Goal: Task Accomplishment & Management: Manage account settings

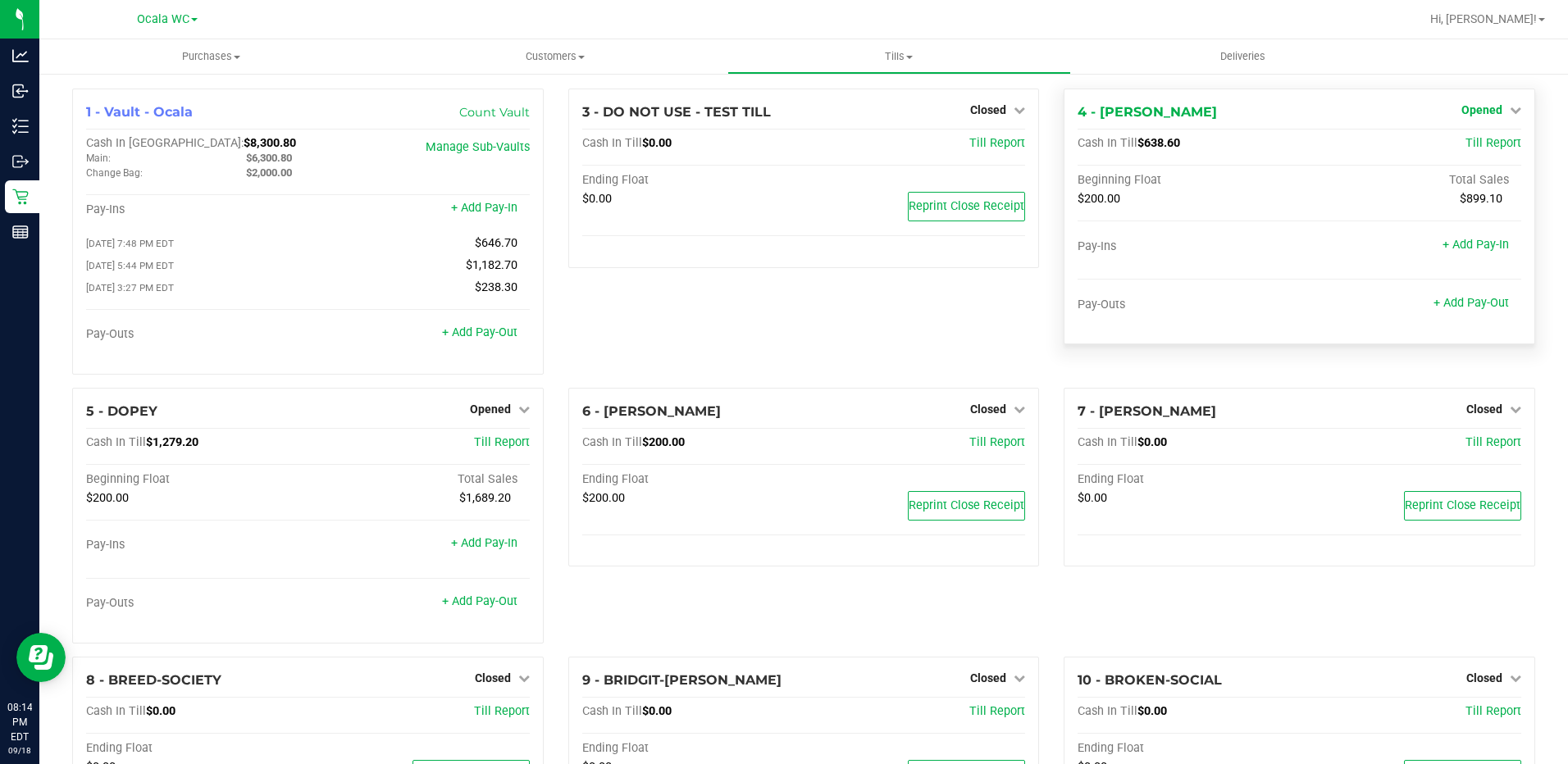
click at [1471, 110] on span "Opened" at bounding box center [1481, 109] width 41 height 13
click at [1464, 139] on link "Close Till" at bounding box center [1483, 144] width 44 height 13
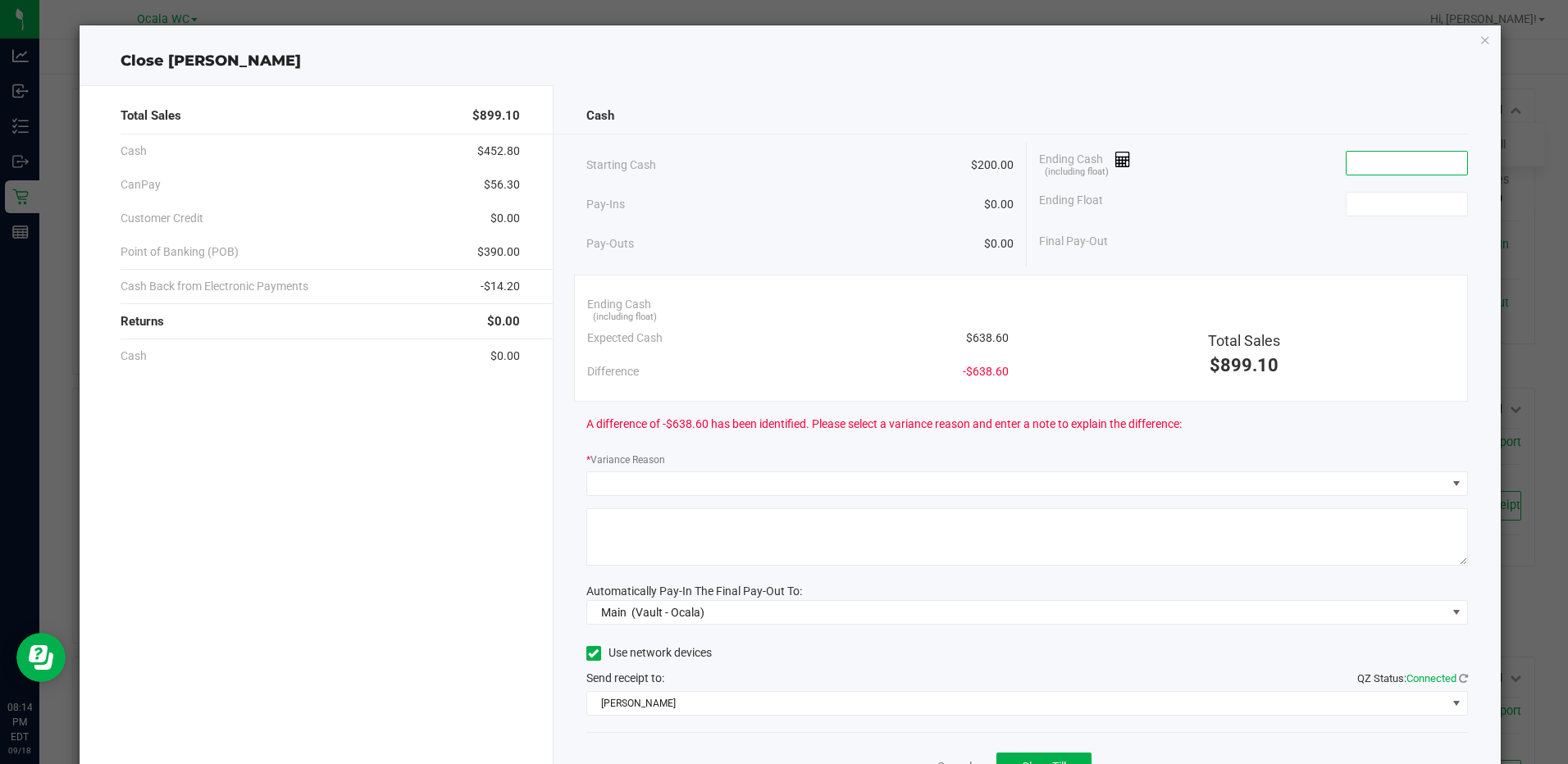
click at [1346, 158] on input at bounding box center [1407, 163] width 121 height 23
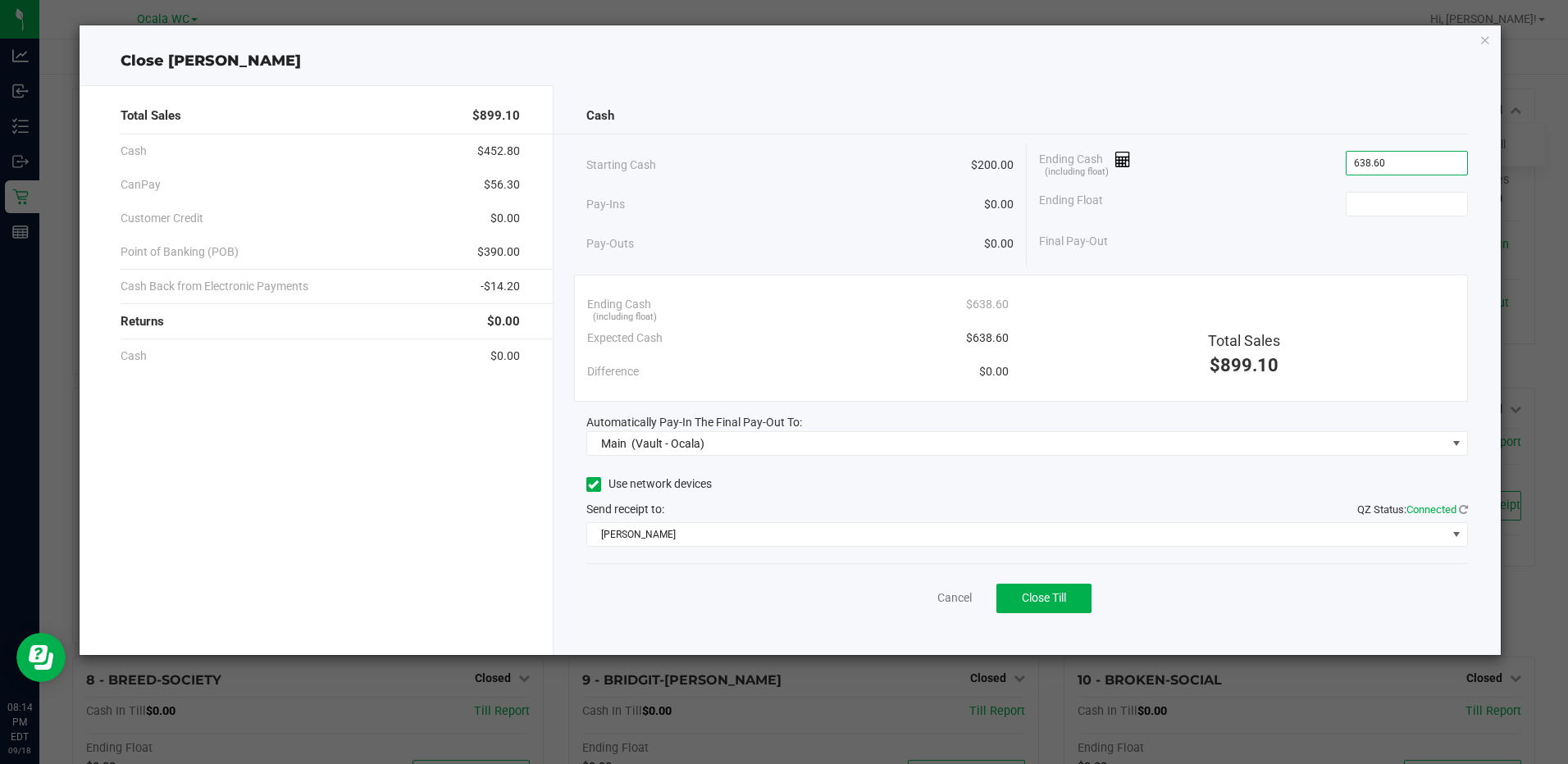
type input "$638.60"
type input "$200.00"
click at [1067, 594] on button "Close Till" at bounding box center [1043, 598] width 95 height 29
click at [1486, 42] on icon "button" at bounding box center [1485, 39] width 11 height 20
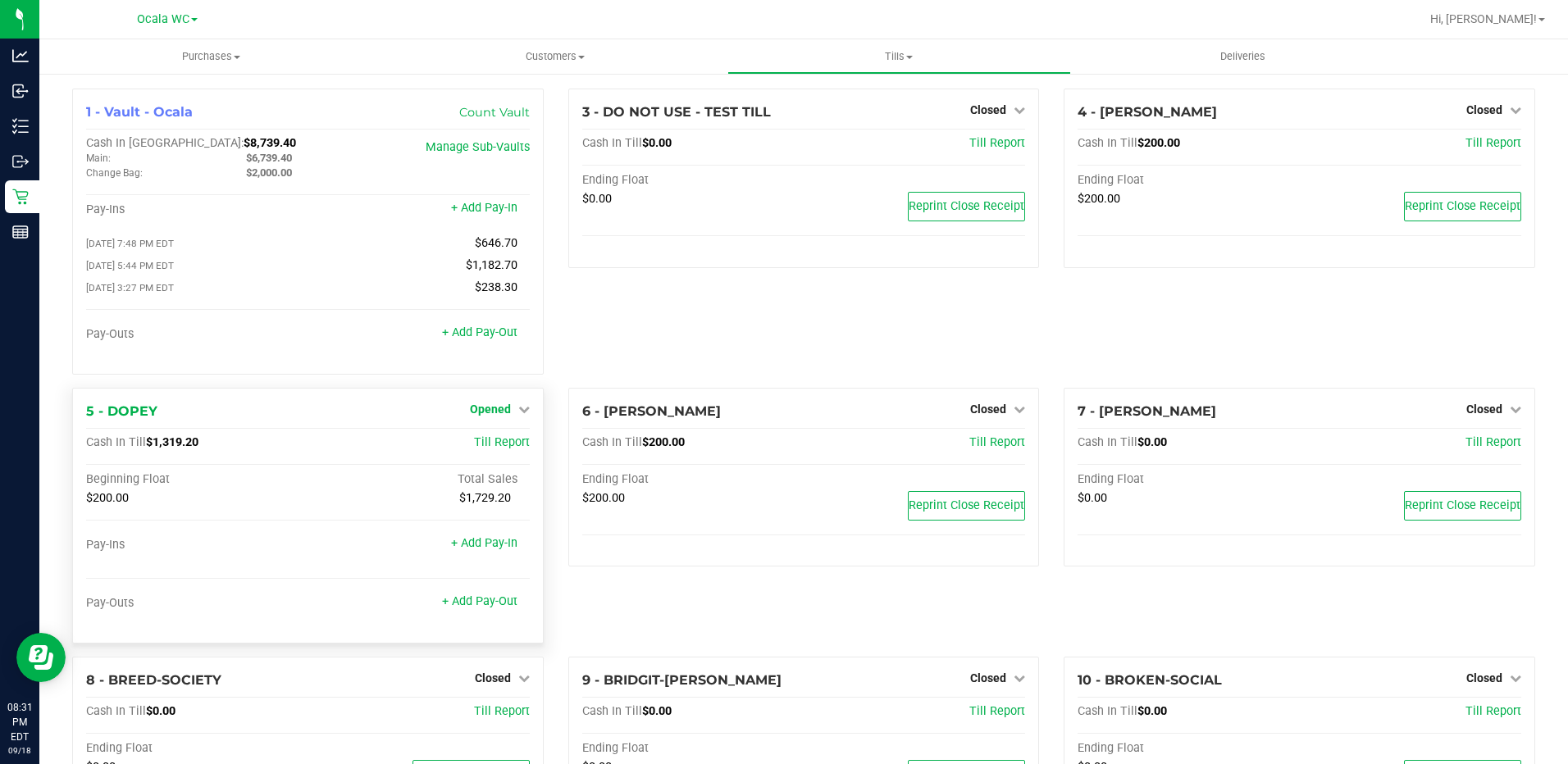
click at [510, 409] on link "Opened" at bounding box center [499, 409] width 59 height 13
click at [497, 440] on div "Close Till" at bounding box center [492, 443] width 122 height 21
click at [492, 440] on div "Close Till" at bounding box center [492, 443] width 122 height 21
click at [491, 447] on link "Close Till" at bounding box center [492, 442] width 44 height 13
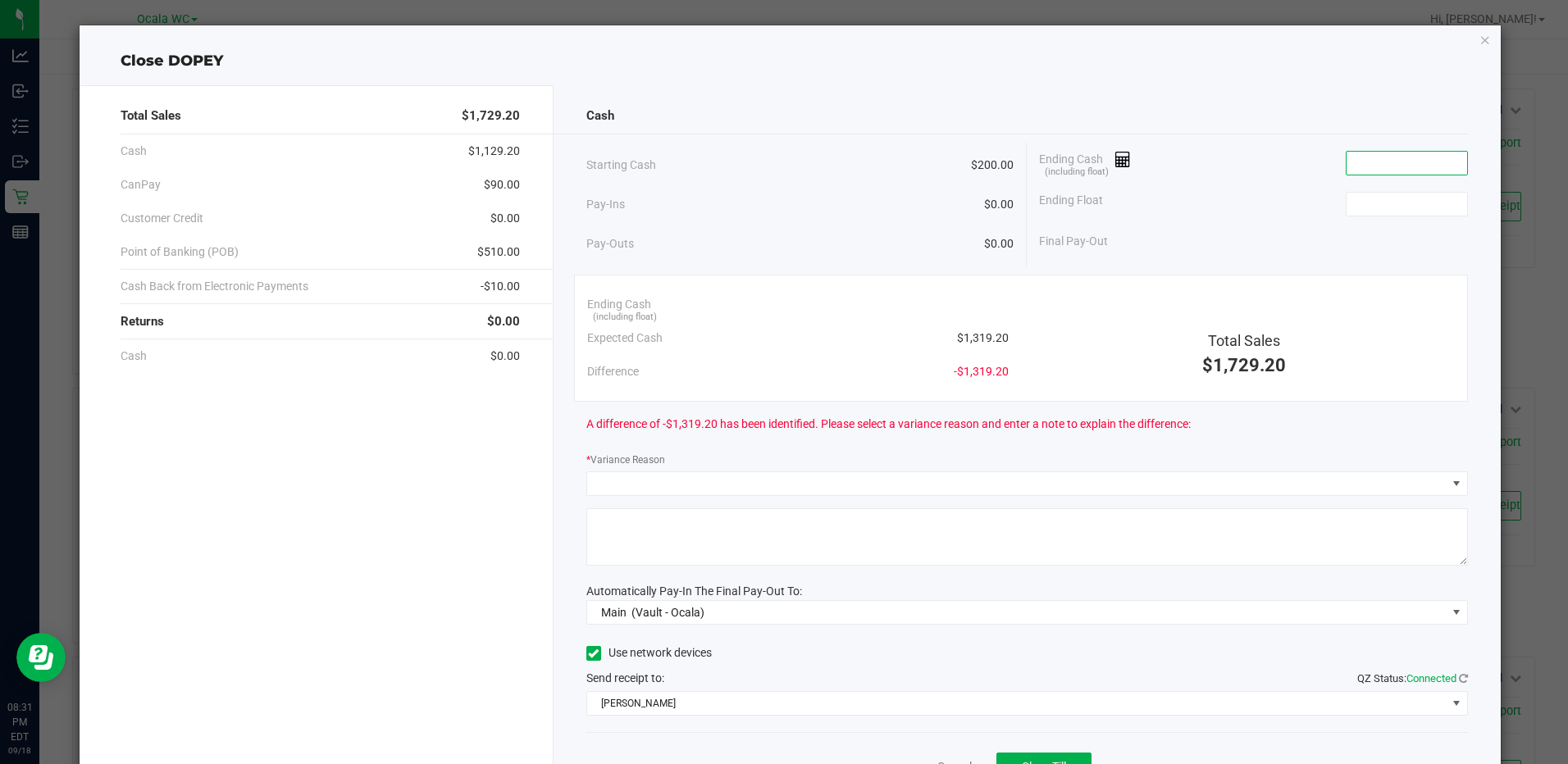
click at [1346, 167] on input at bounding box center [1407, 163] width 121 height 23
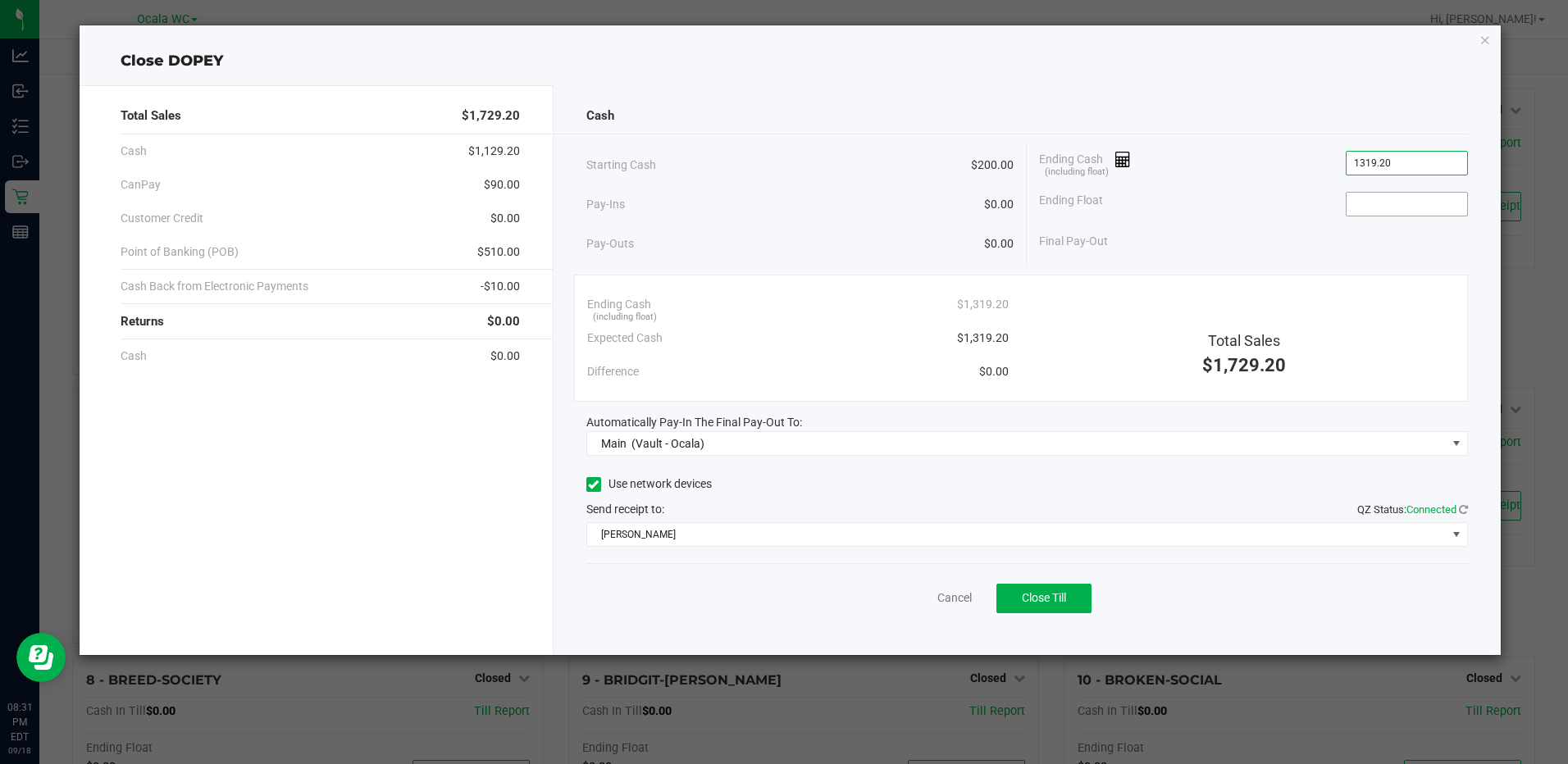
type input "$1,319.20"
click at [1374, 195] on input at bounding box center [1407, 204] width 121 height 23
type input "$200.00"
click at [1055, 586] on button "Close Till" at bounding box center [1043, 598] width 95 height 29
click at [1487, 41] on icon "button" at bounding box center [1485, 39] width 11 height 20
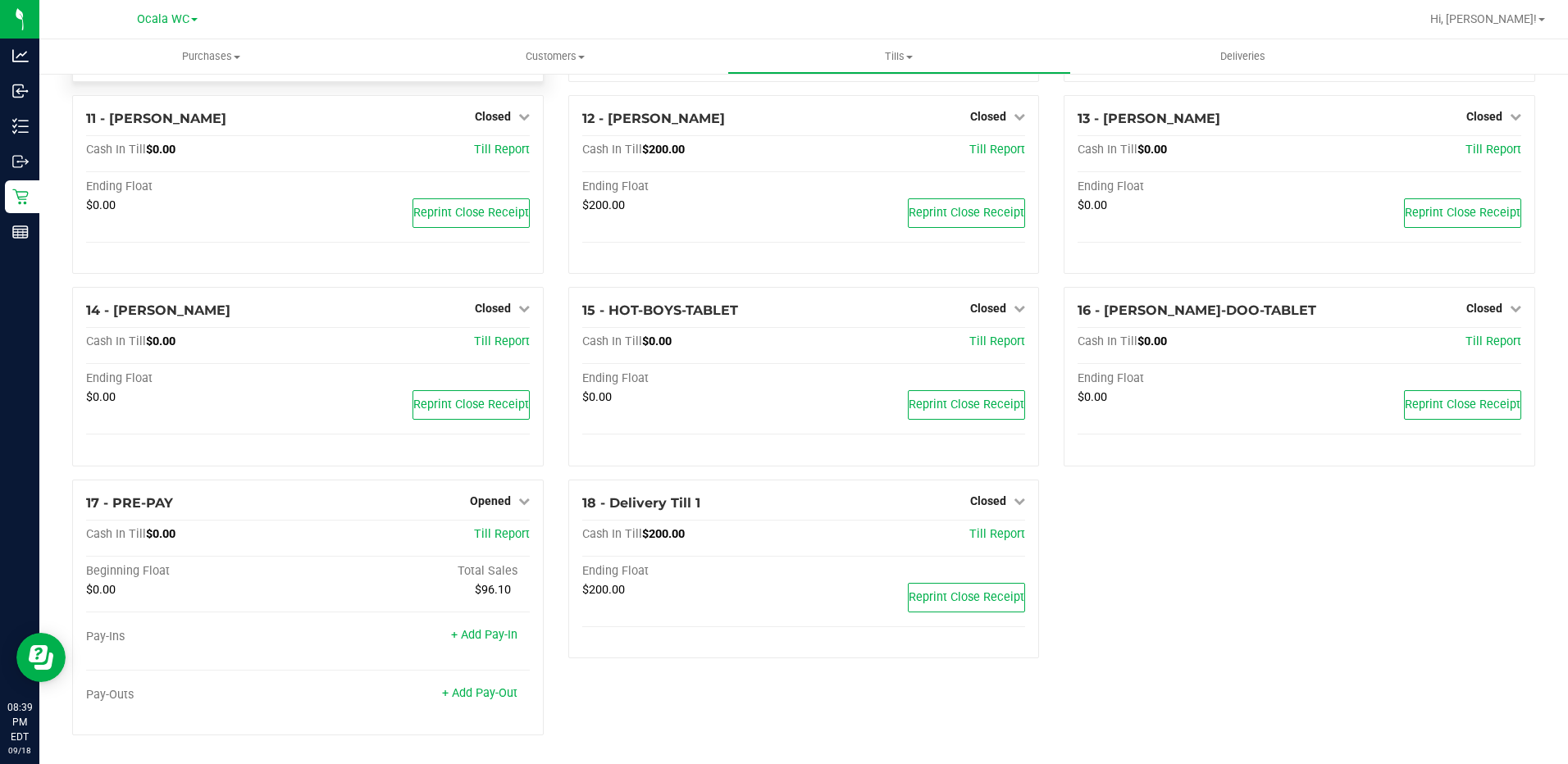
scroll to position [682, 0]
click at [490, 504] on span "Opened" at bounding box center [490, 500] width 41 height 13
click at [491, 537] on link "Close Till" at bounding box center [492, 534] width 44 height 13
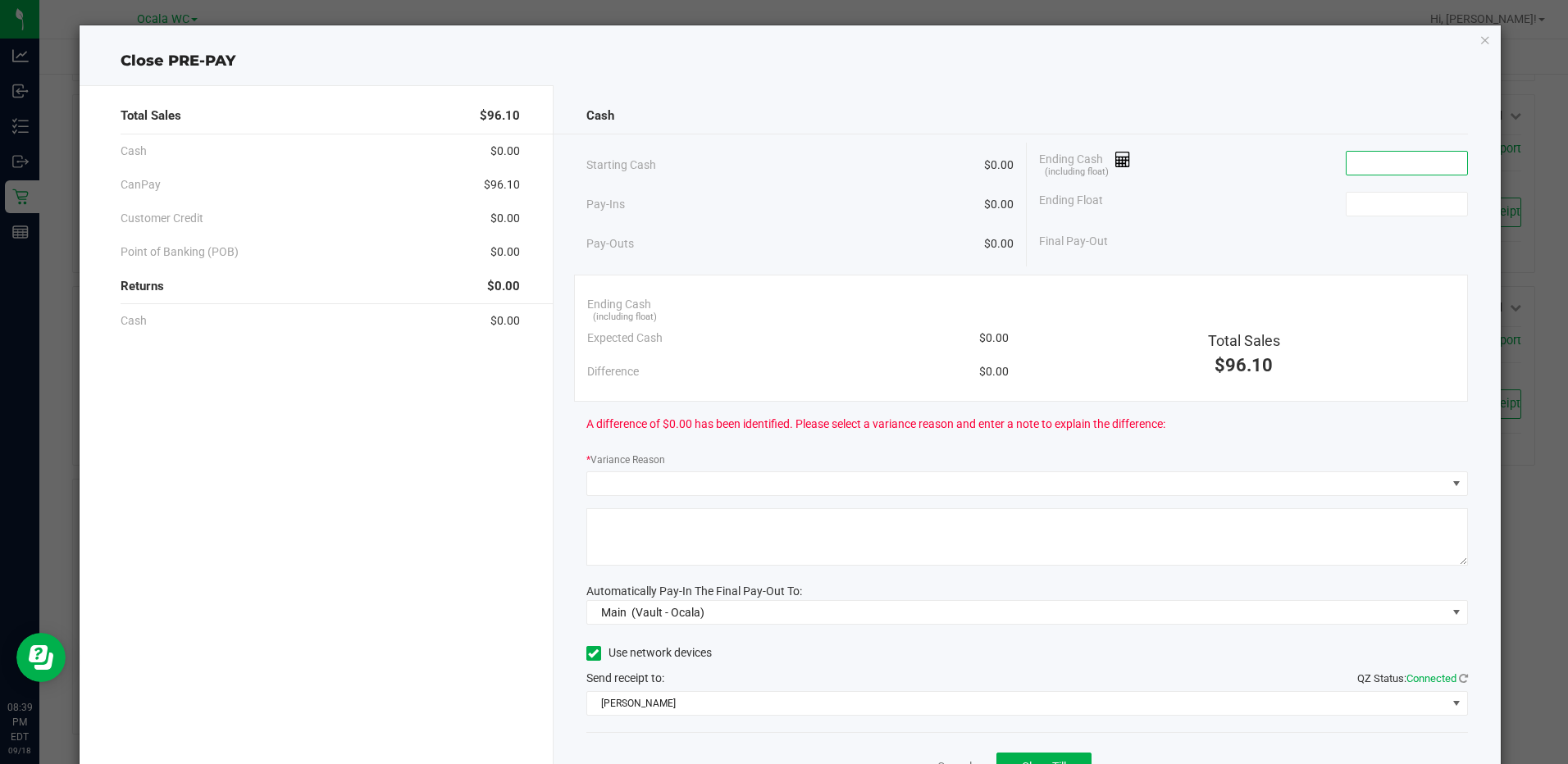
click at [1374, 165] on input at bounding box center [1407, 163] width 121 height 23
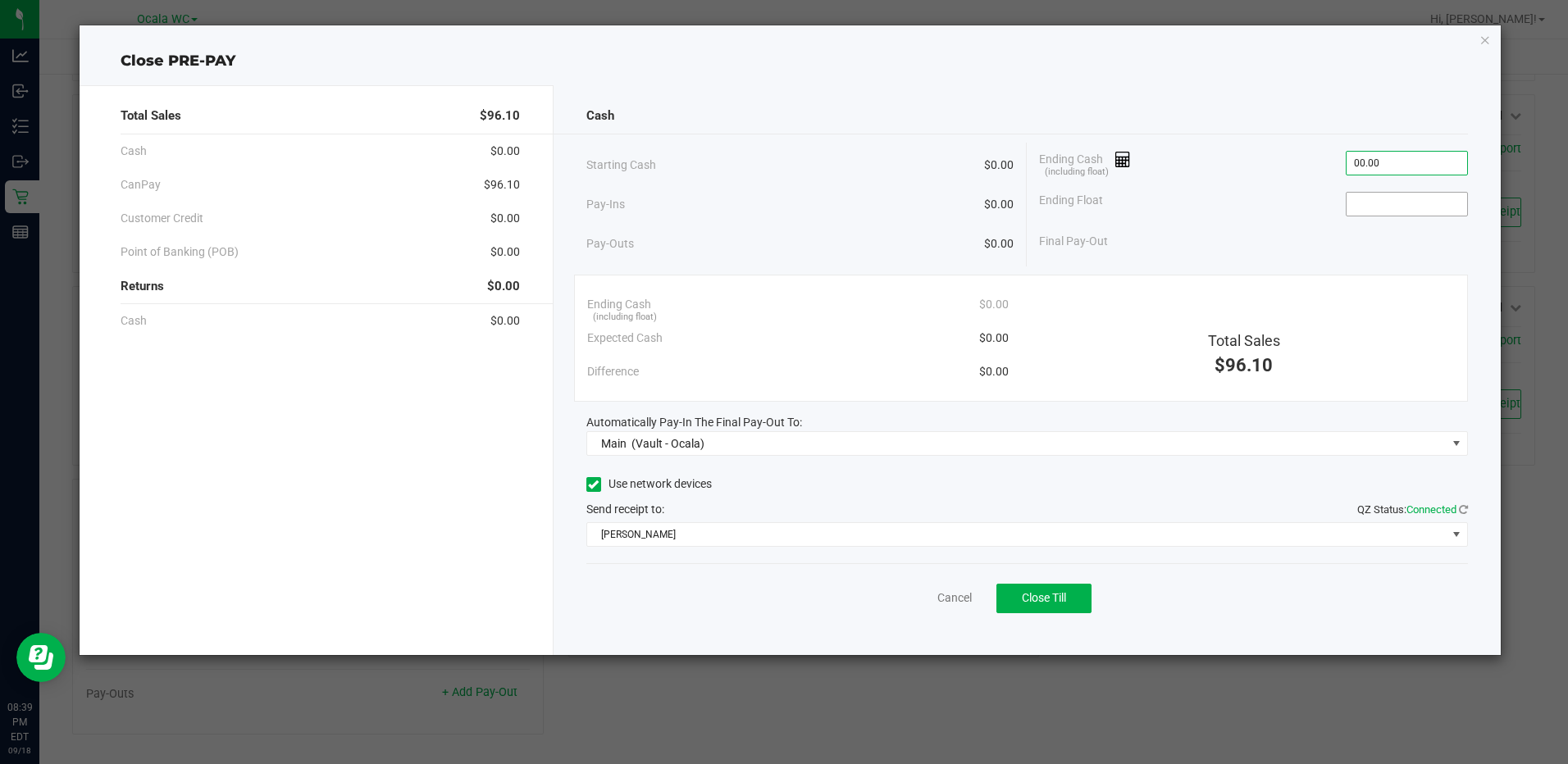
type input "$0.00"
click at [1369, 204] on input at bounding box center [1407, 204] width 121 height 23
type input "$0.00"
click at [1034, 594] on span "Close Till" at bounding box center [1043, 598] width 44 height 13
click at [1488, 36] on icon "button" at bounding box center [1485, 39] width 11 height 20
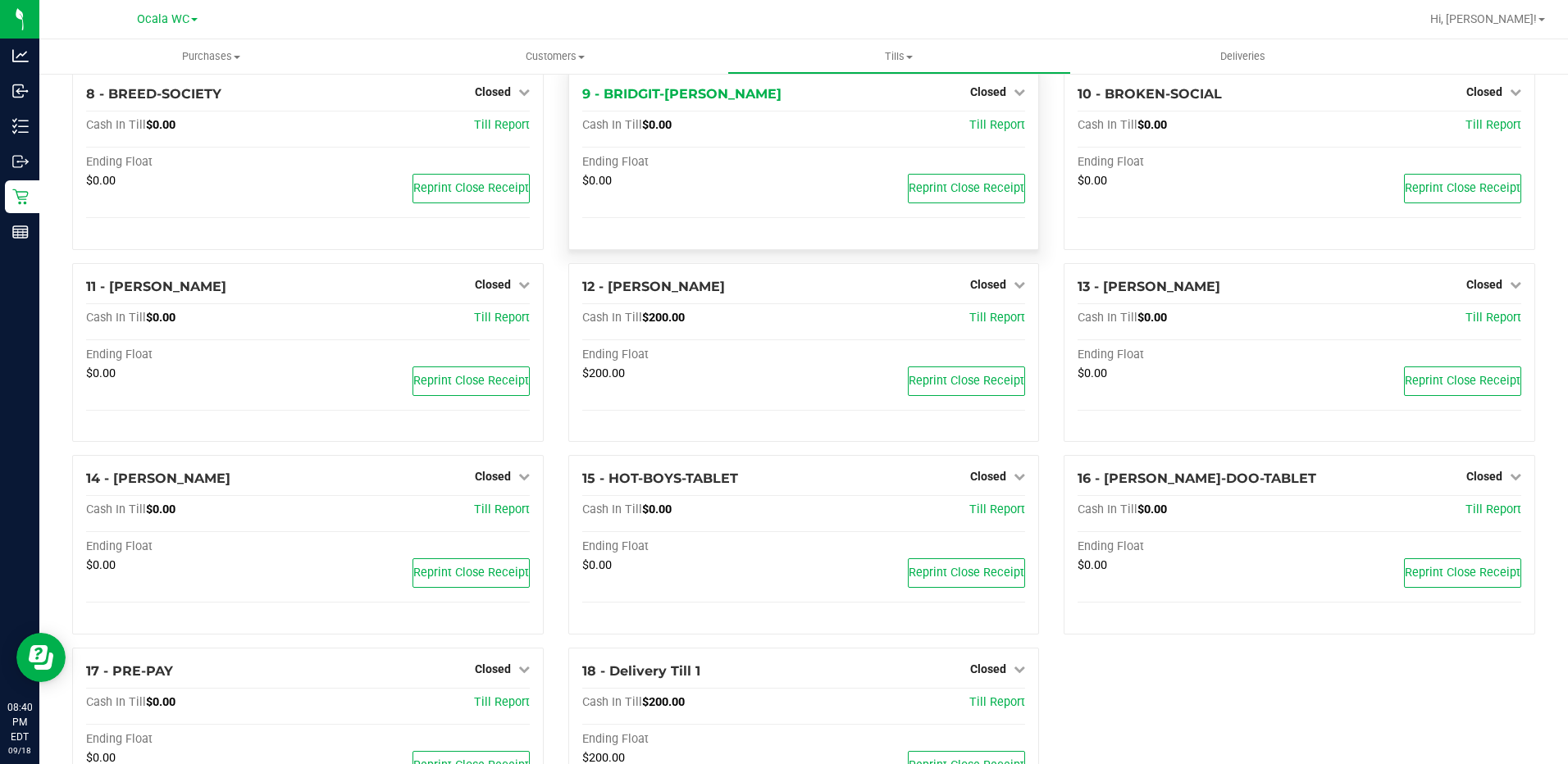
scroll to position [441, 0]
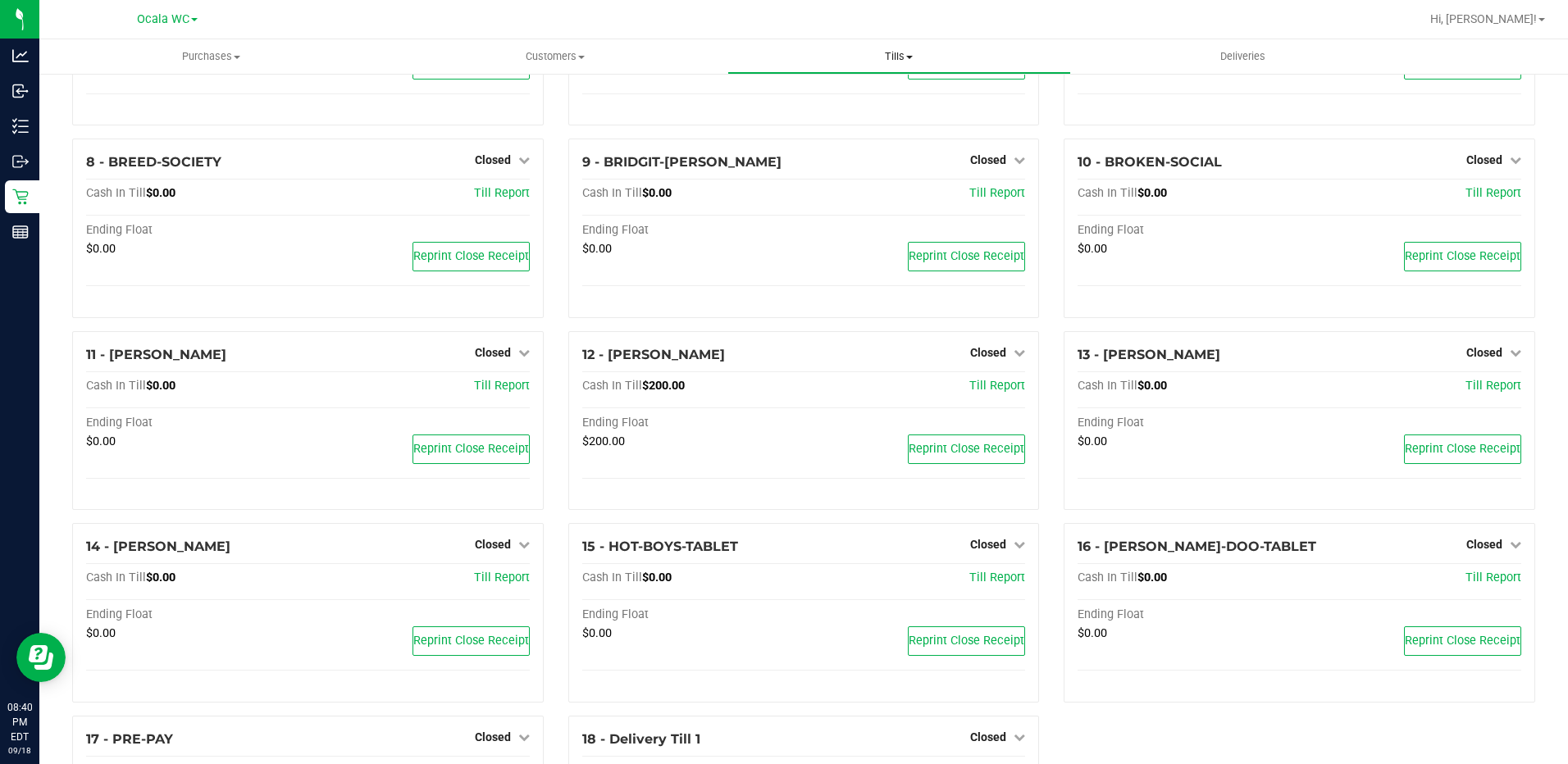
click at [893, 53] on span "Tills" at bounding box center [899, 57] width 342 height 15
click at [860, 111] on span "Reconcile e-payments" at bounding box center [809, 118] width 163 height 14
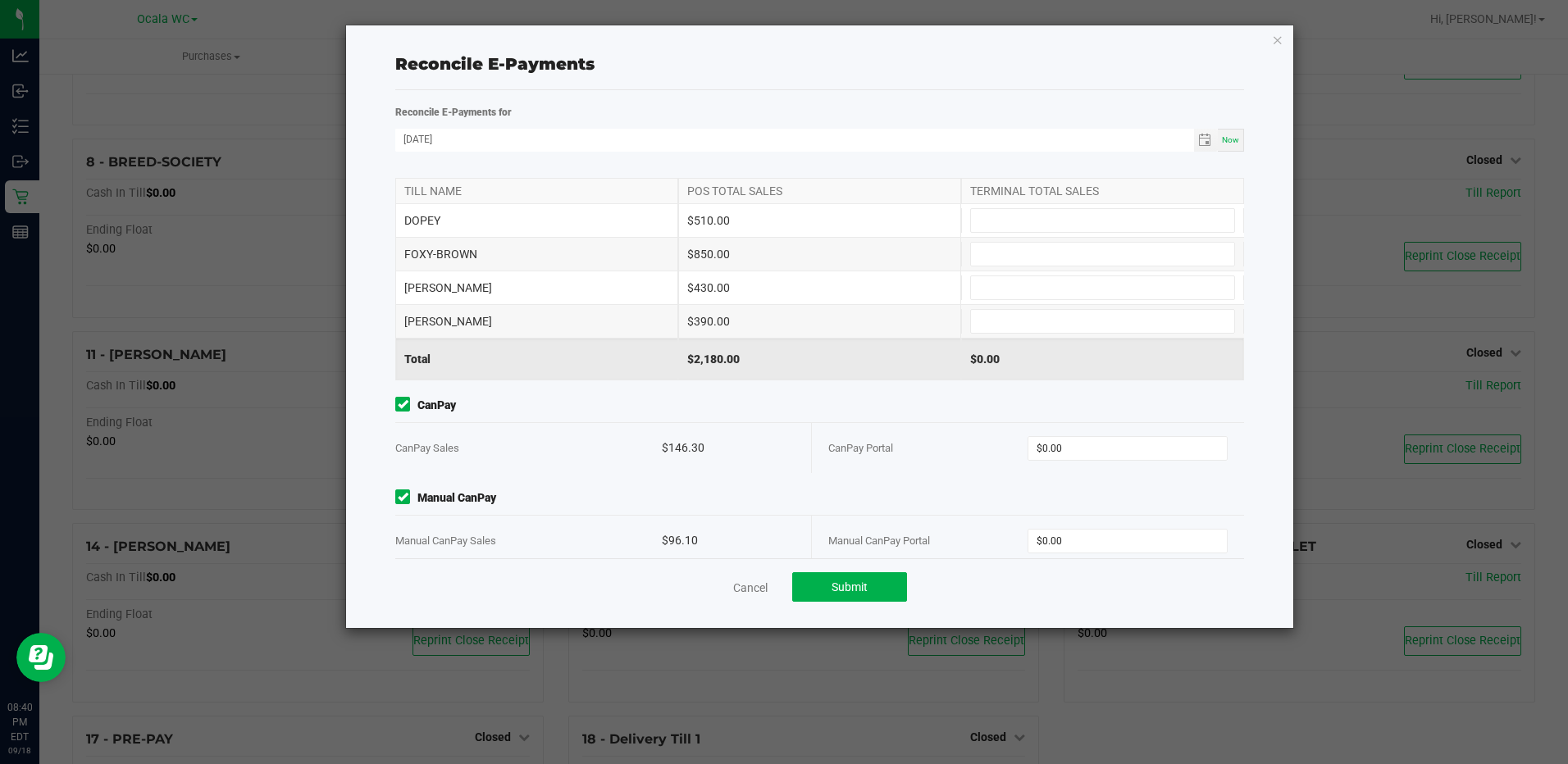
scroll to position [46, 0]
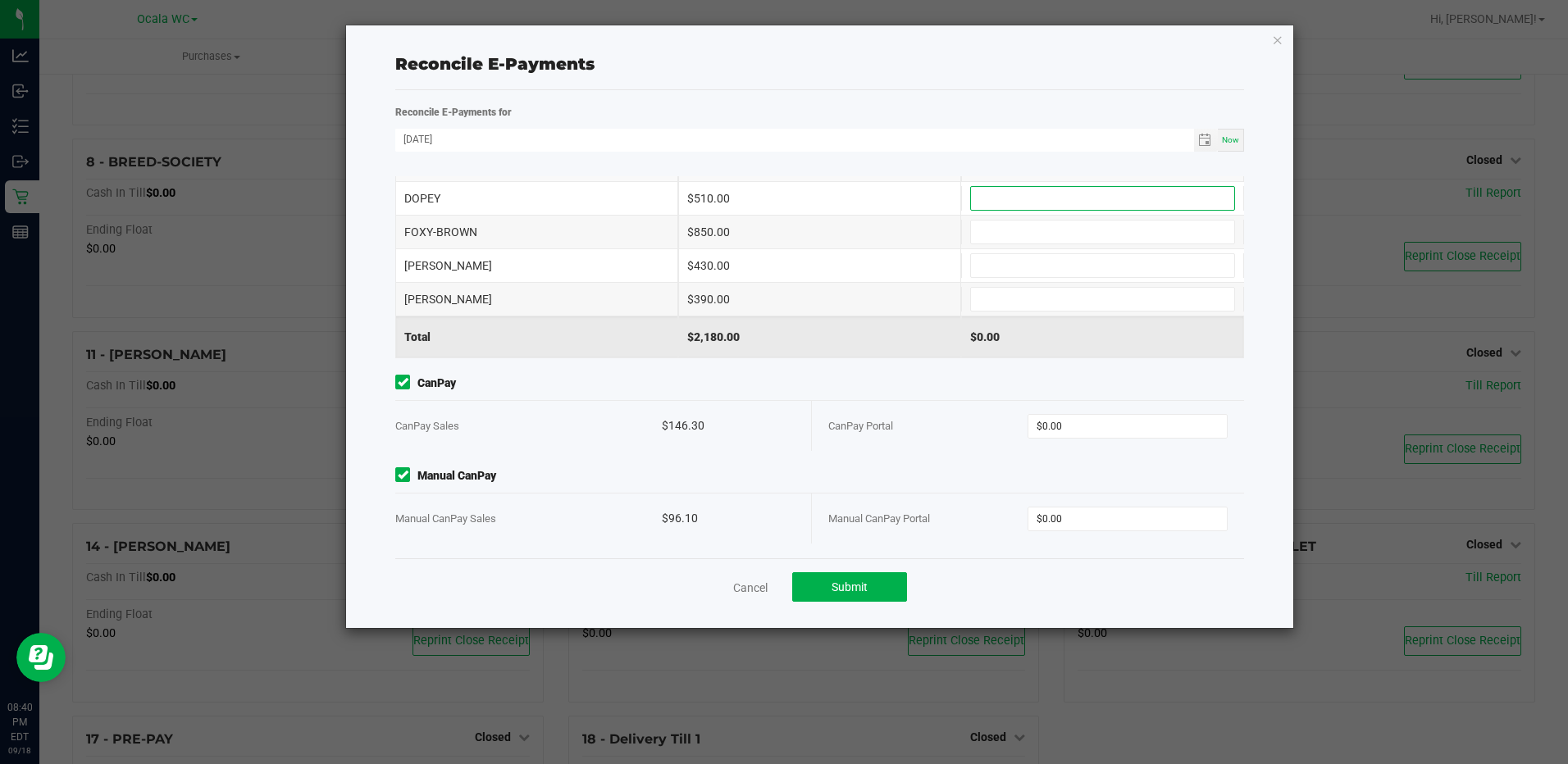
click at [975, 198] on input at bounding box center [1102, 198] width 263 height 23
type input "$510.00"
type input "$850.00"
type input "$430.00"
type input "$390.00"
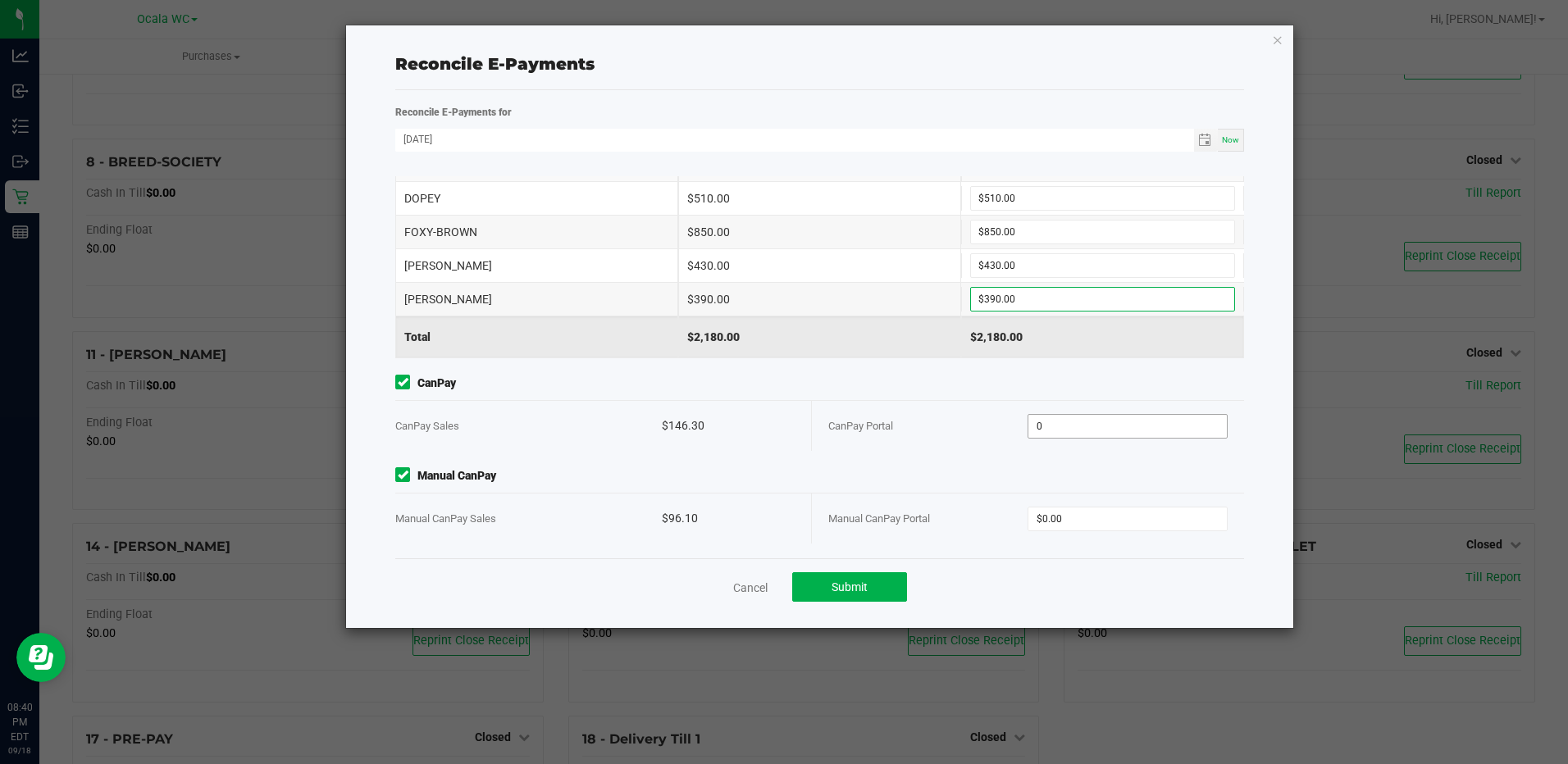
click at [1079, 431] on input "0" at bounding box center [1126, 426] width 197 height 23
type input "$0.00"
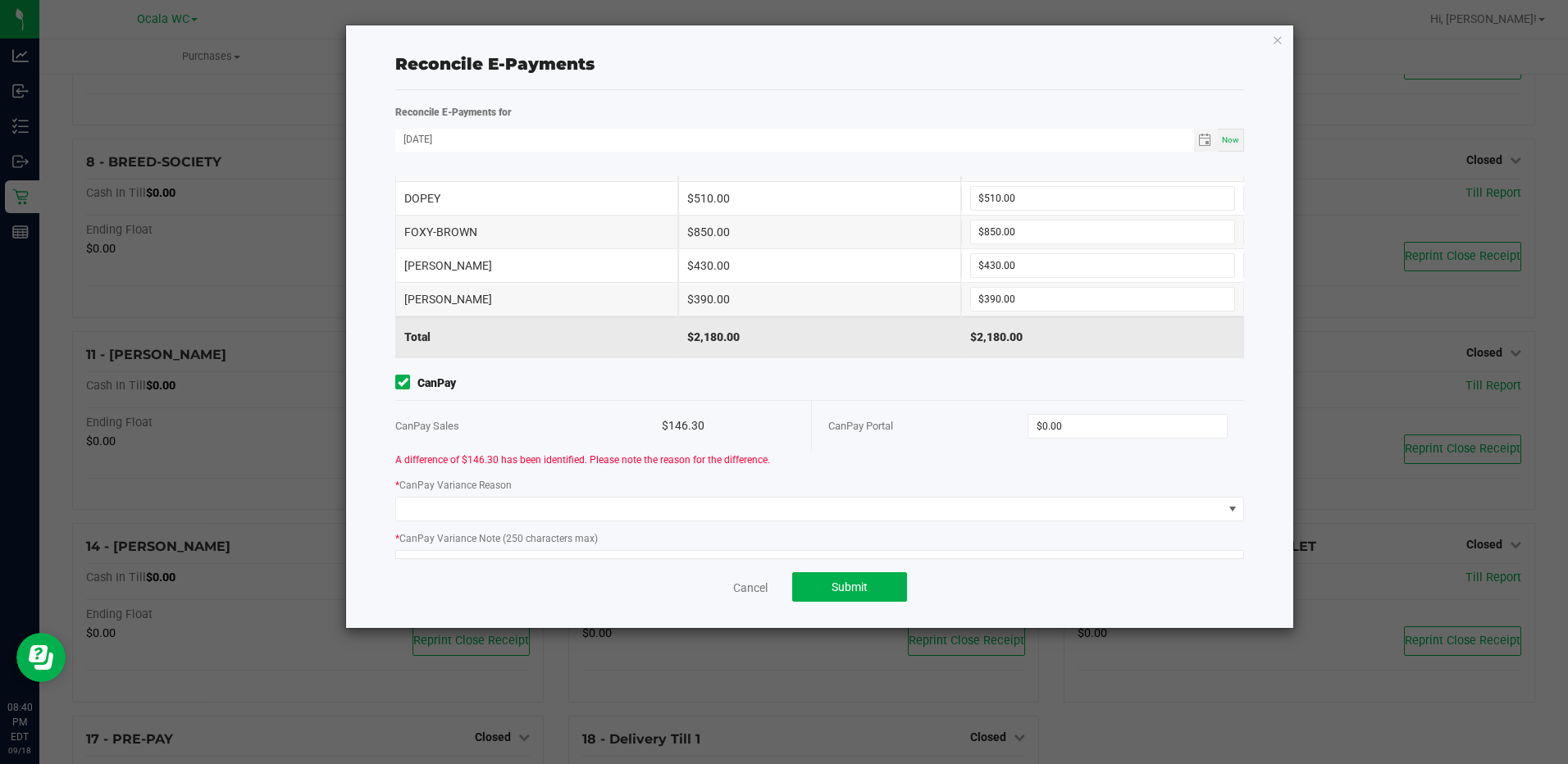
click at [1052, 514] on div "Point of Banking (POB) (By Till) TILL NAME POS TOTAL SALES TERMINAL TOTAL SALES…" at bounding box center [819, 367] width 873 height 382
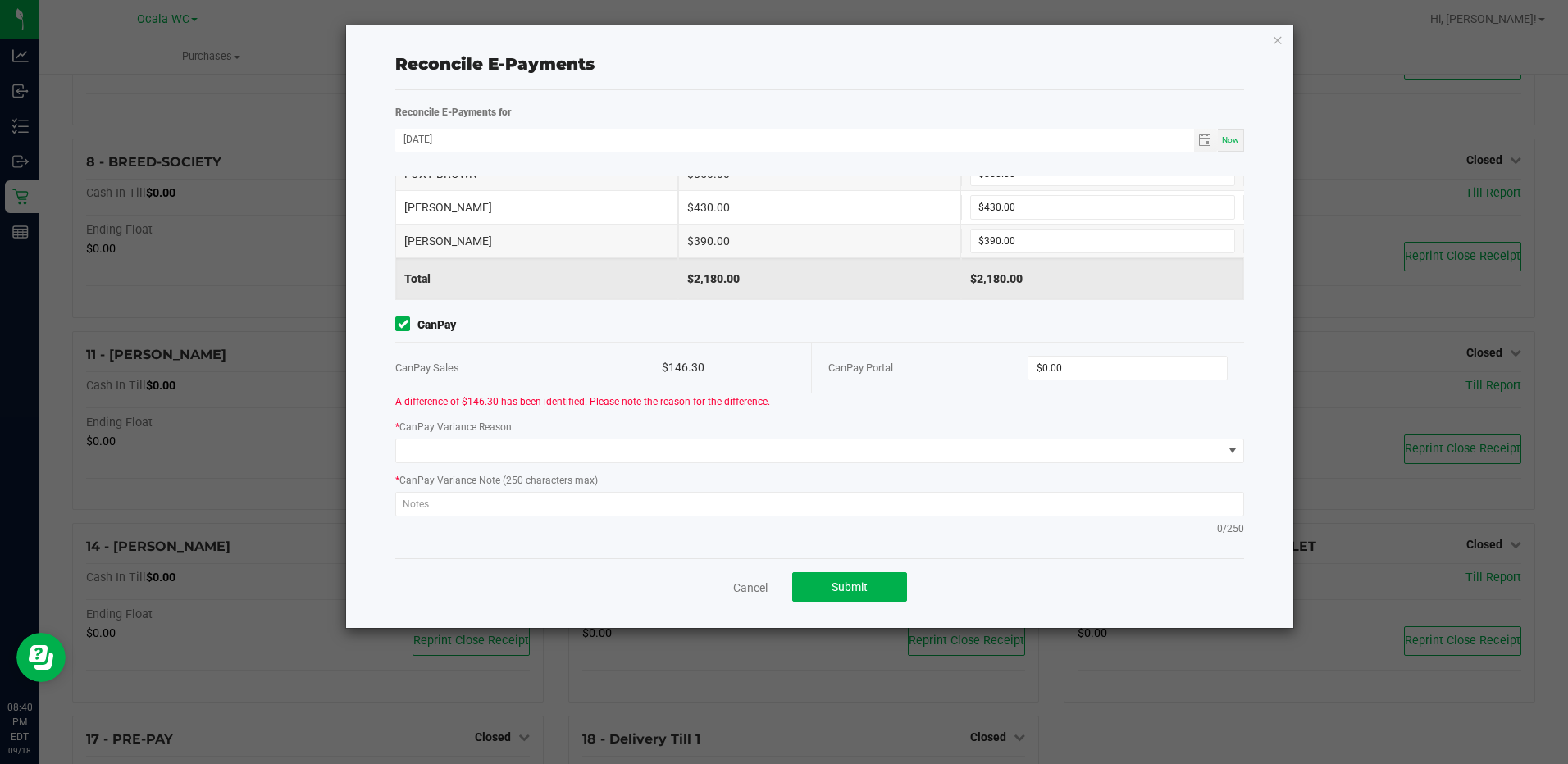
scroll to position [197, 0]
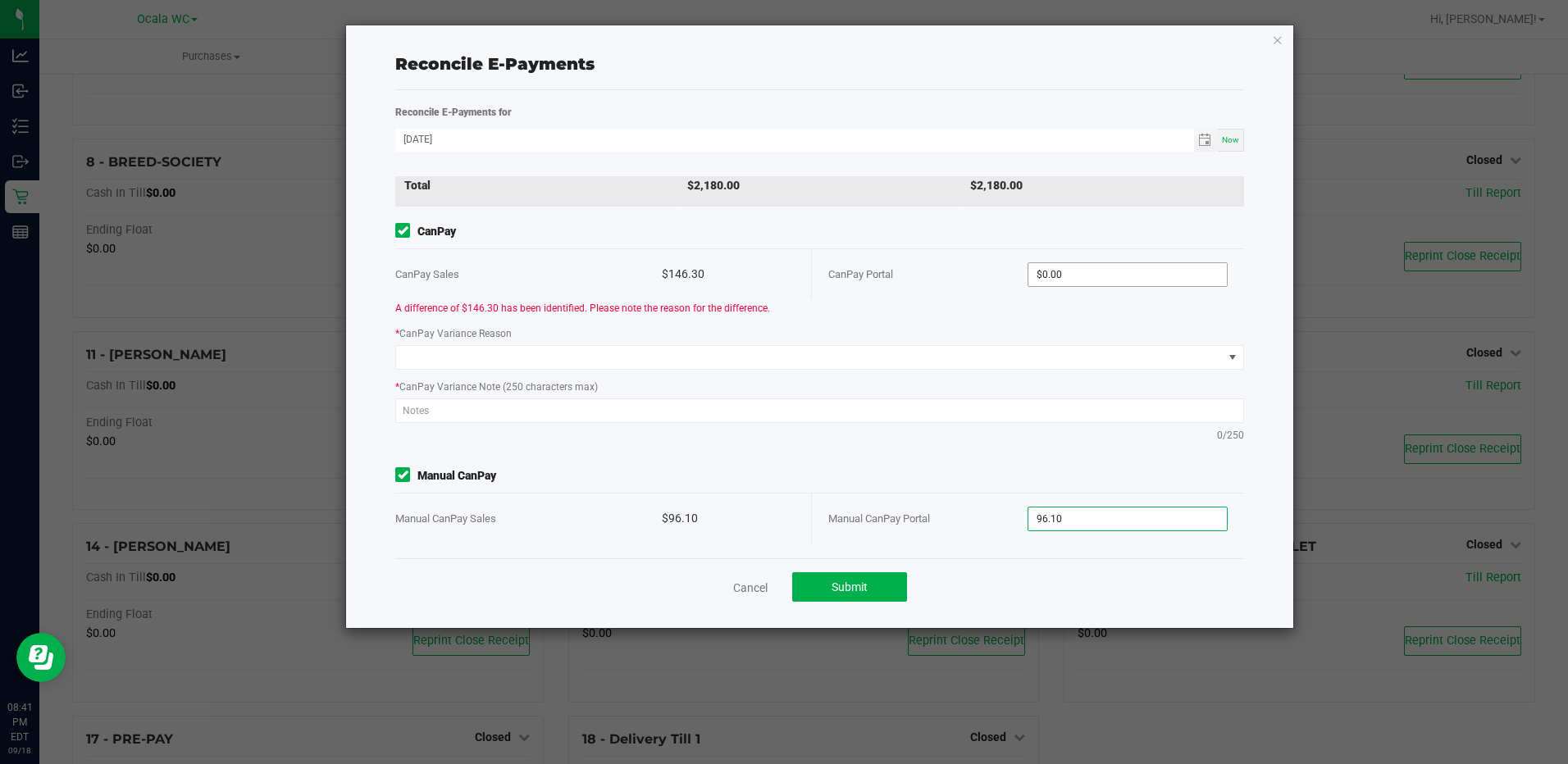
type input "96.10"
type input "0"
type input "$96.10"
click at [1036, 274] on input "0" at bounding box center [1126, 274] width 197 height 23
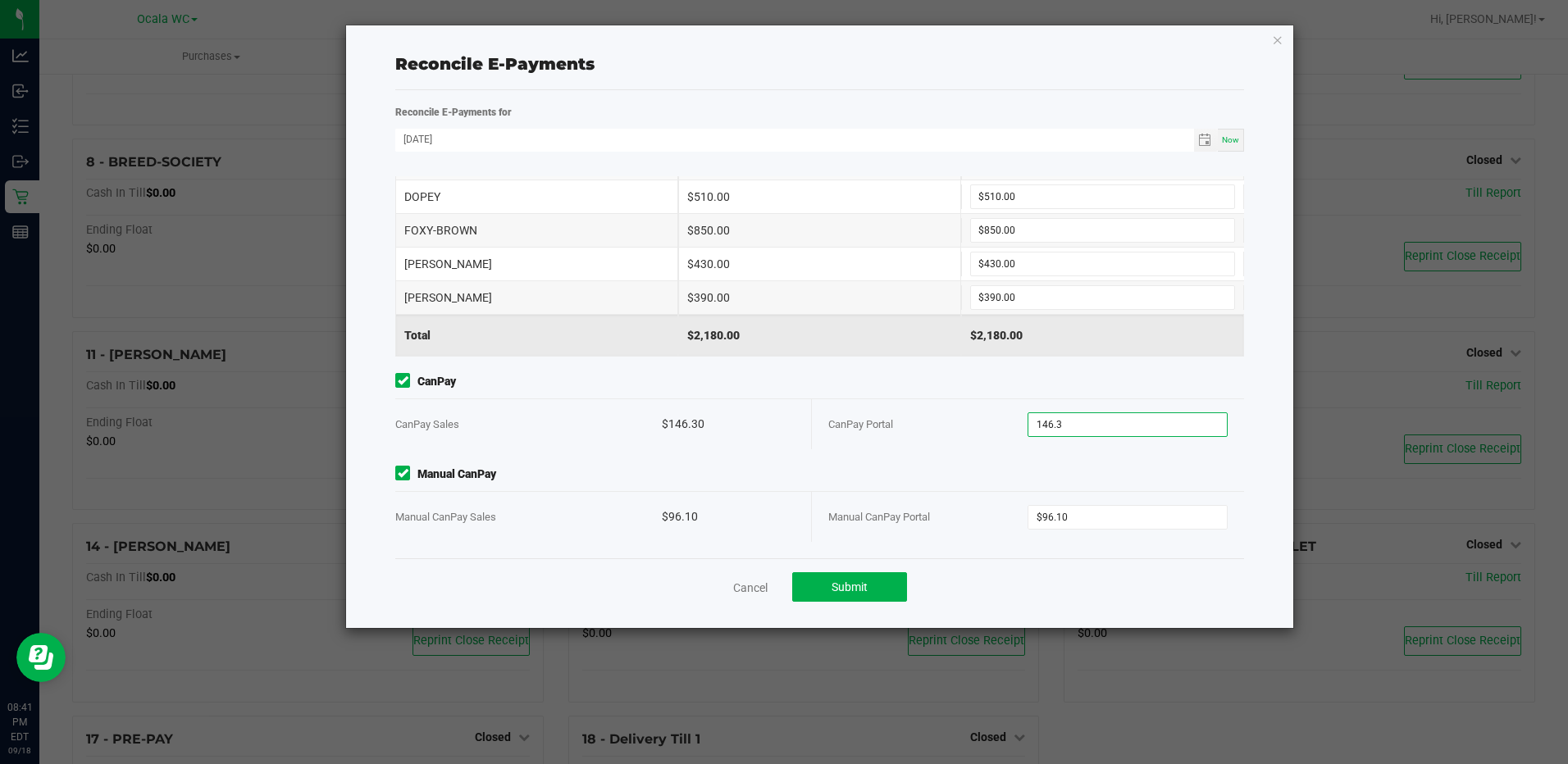
scroll to position [46, 0]
type input "$146.30"
click at [828, 578] on button "Submit" at bounding box center [849, 587] width 115 height 29
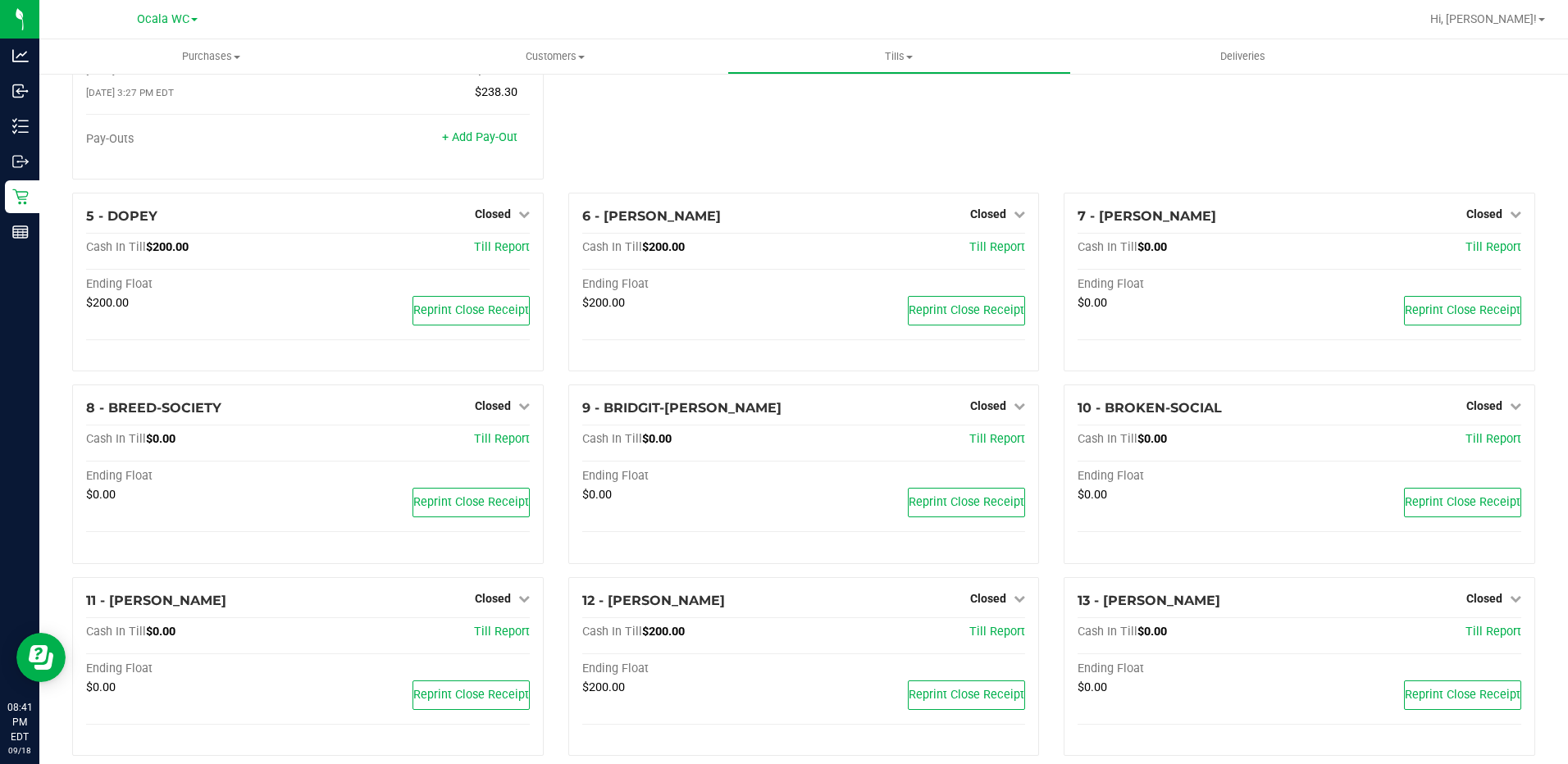
scroll to position [0, 0]
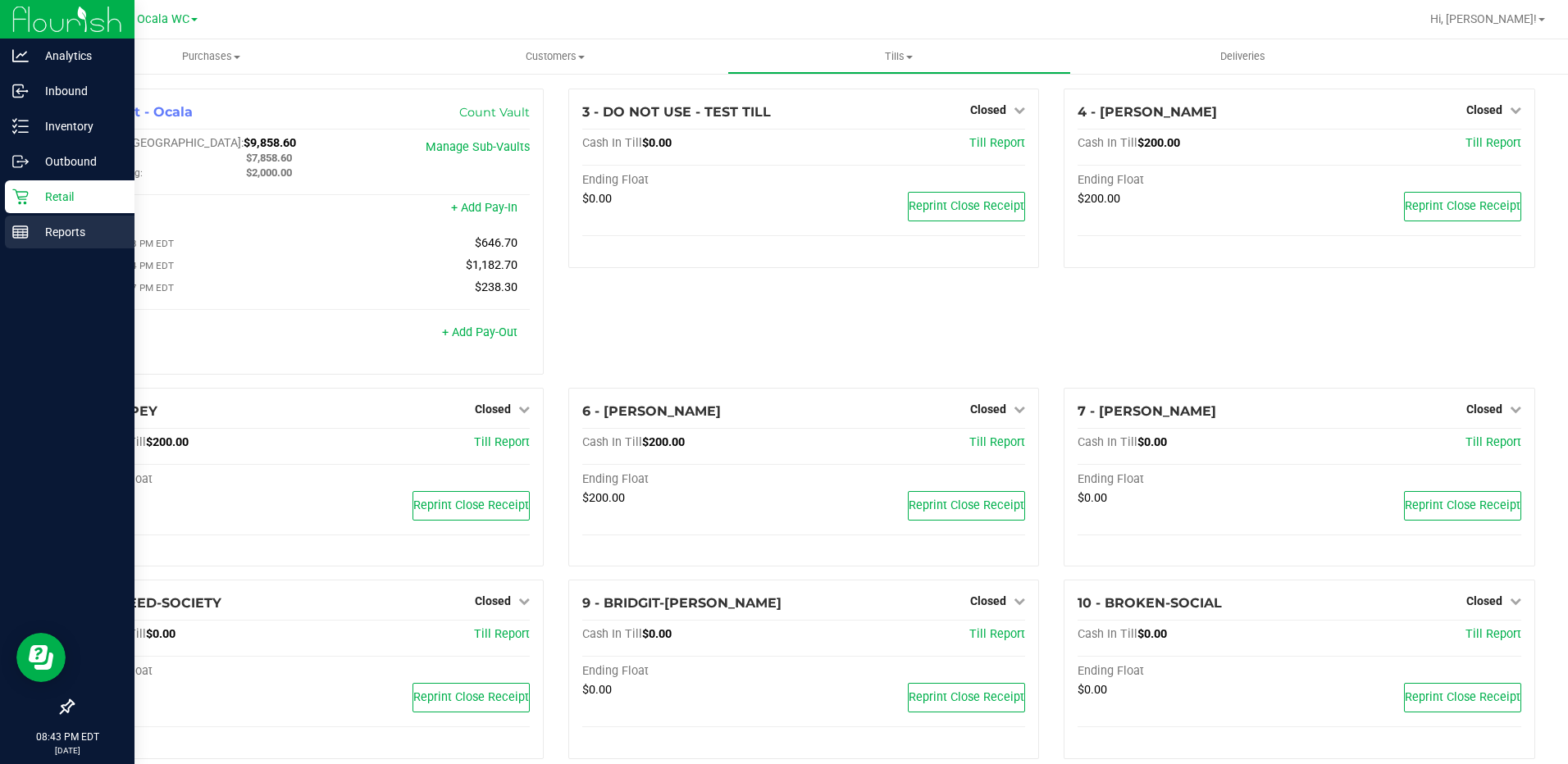
click at [21, 227] on icon at bounding box center [20, 231] width 16 height 16
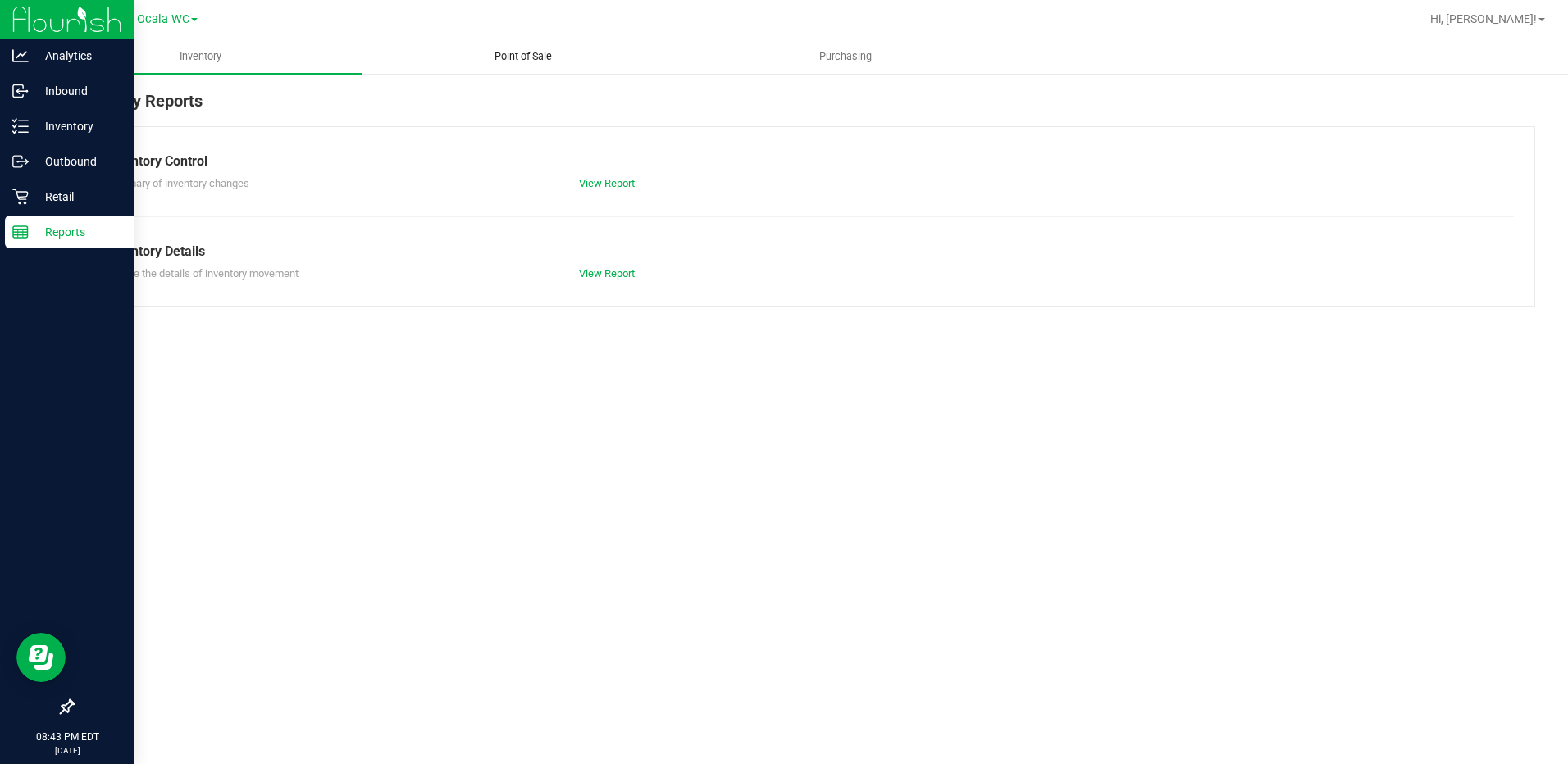
click at [504, 58] on span "Point of Sale" at bounding box center [524, 57] width 102 height 15
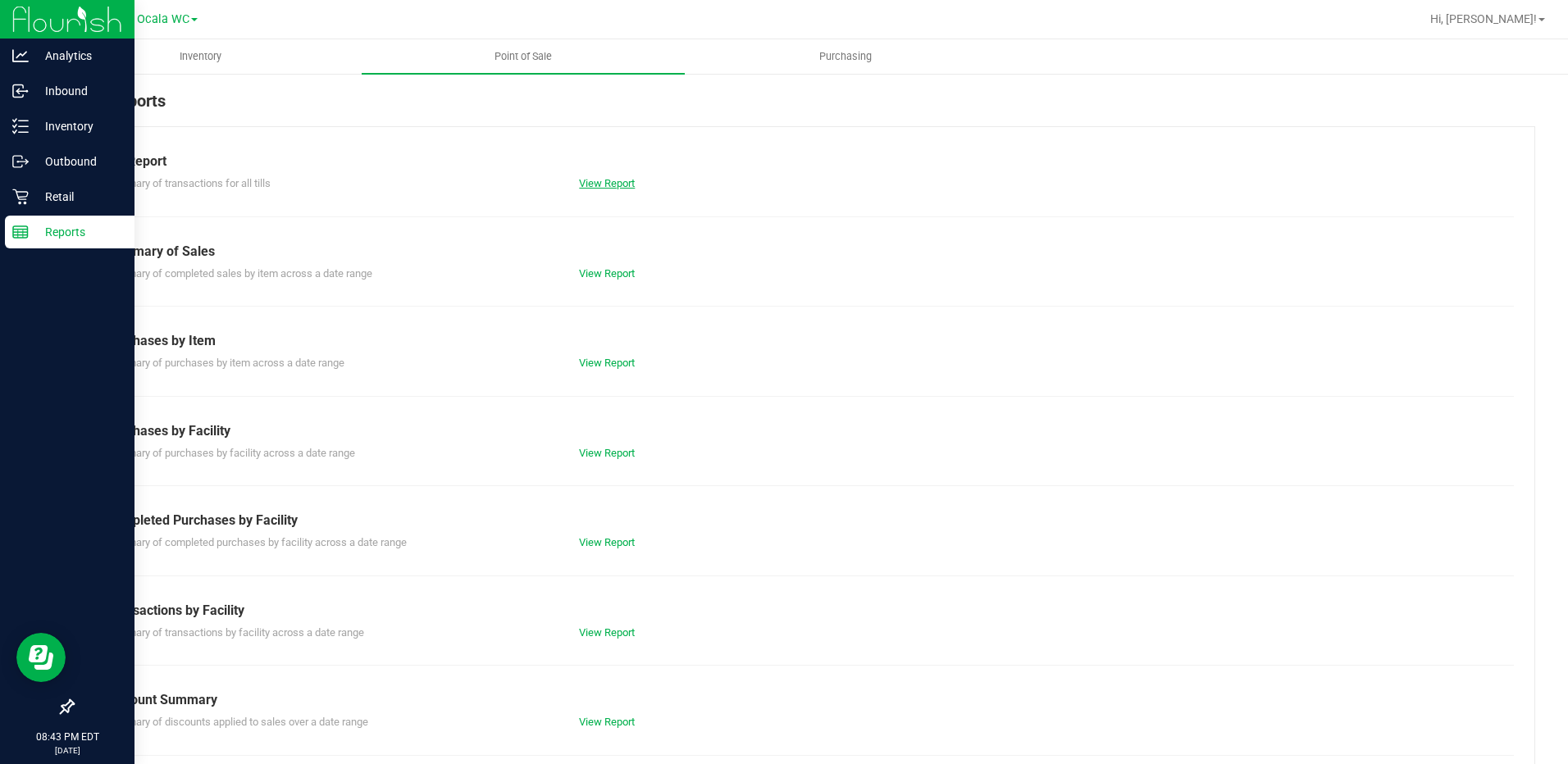
click at [598, 180] on link "View Report" at bounding box center [607, 183] width 56 height 12
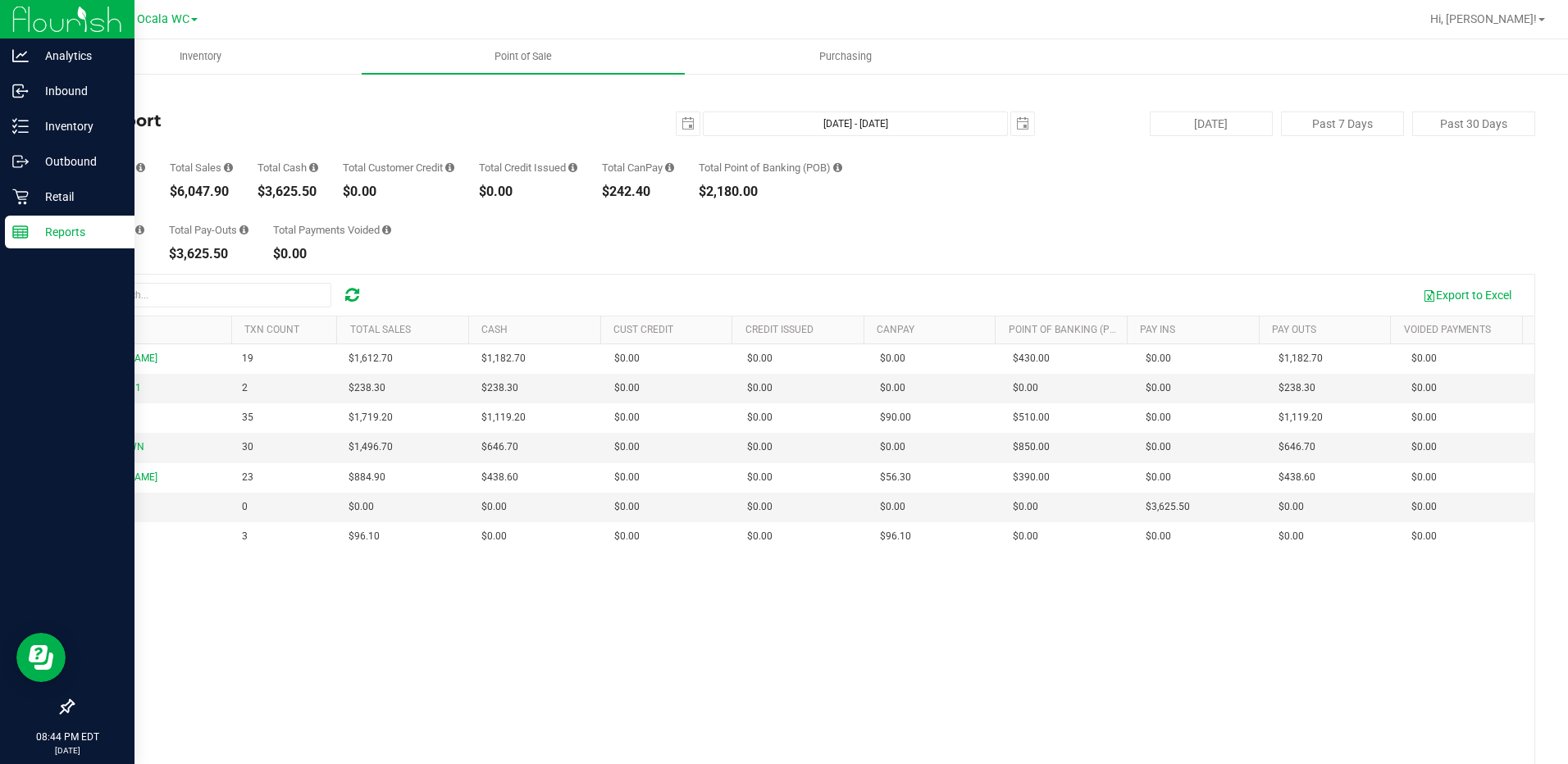
click at [56, 226] on p "Reports" at bounding box center [77, 232] width 98 height 20
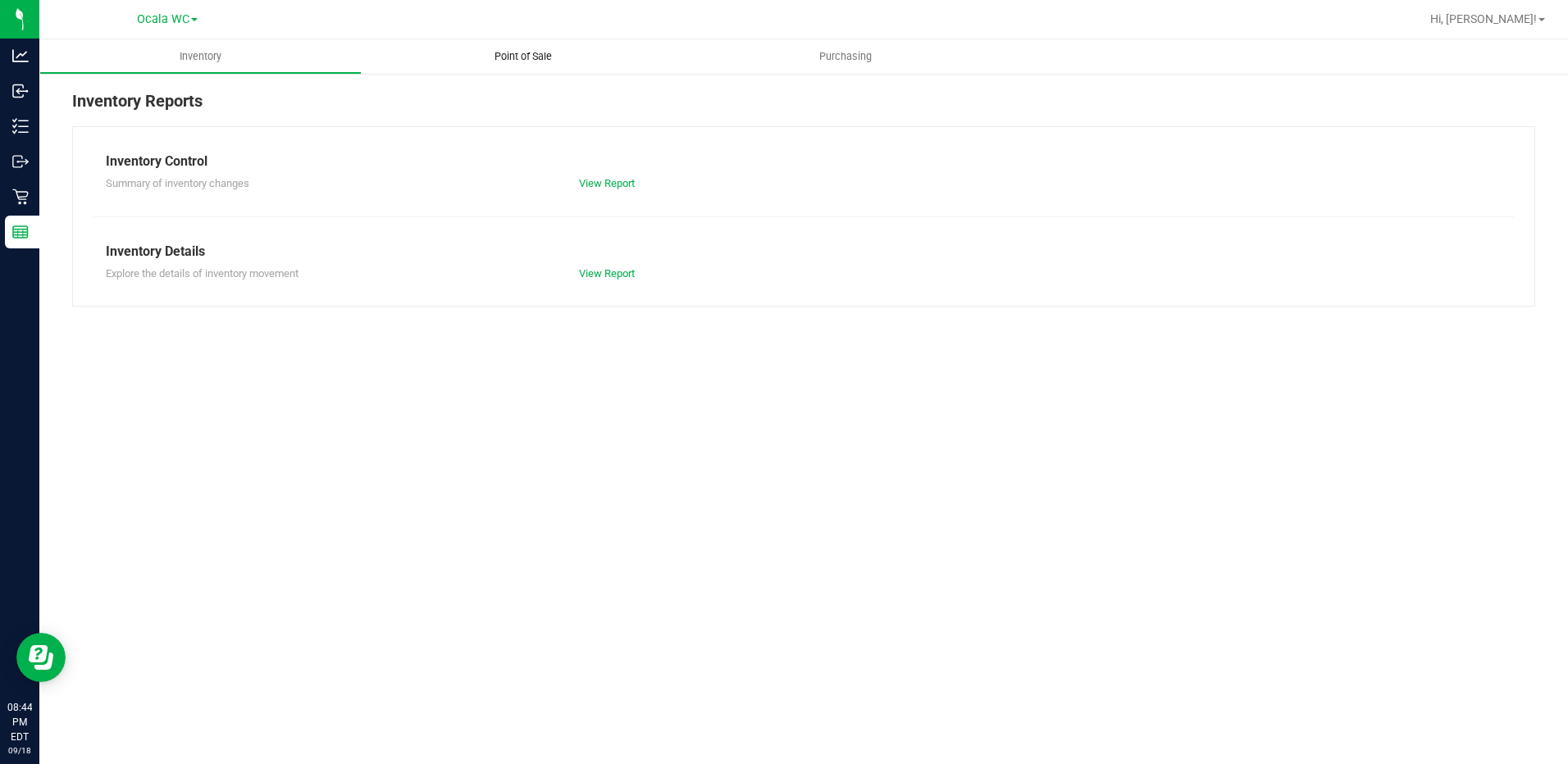
click at [513, 59] on span "Point of Sale" at bounding box center [524, 57] width 102 height 15
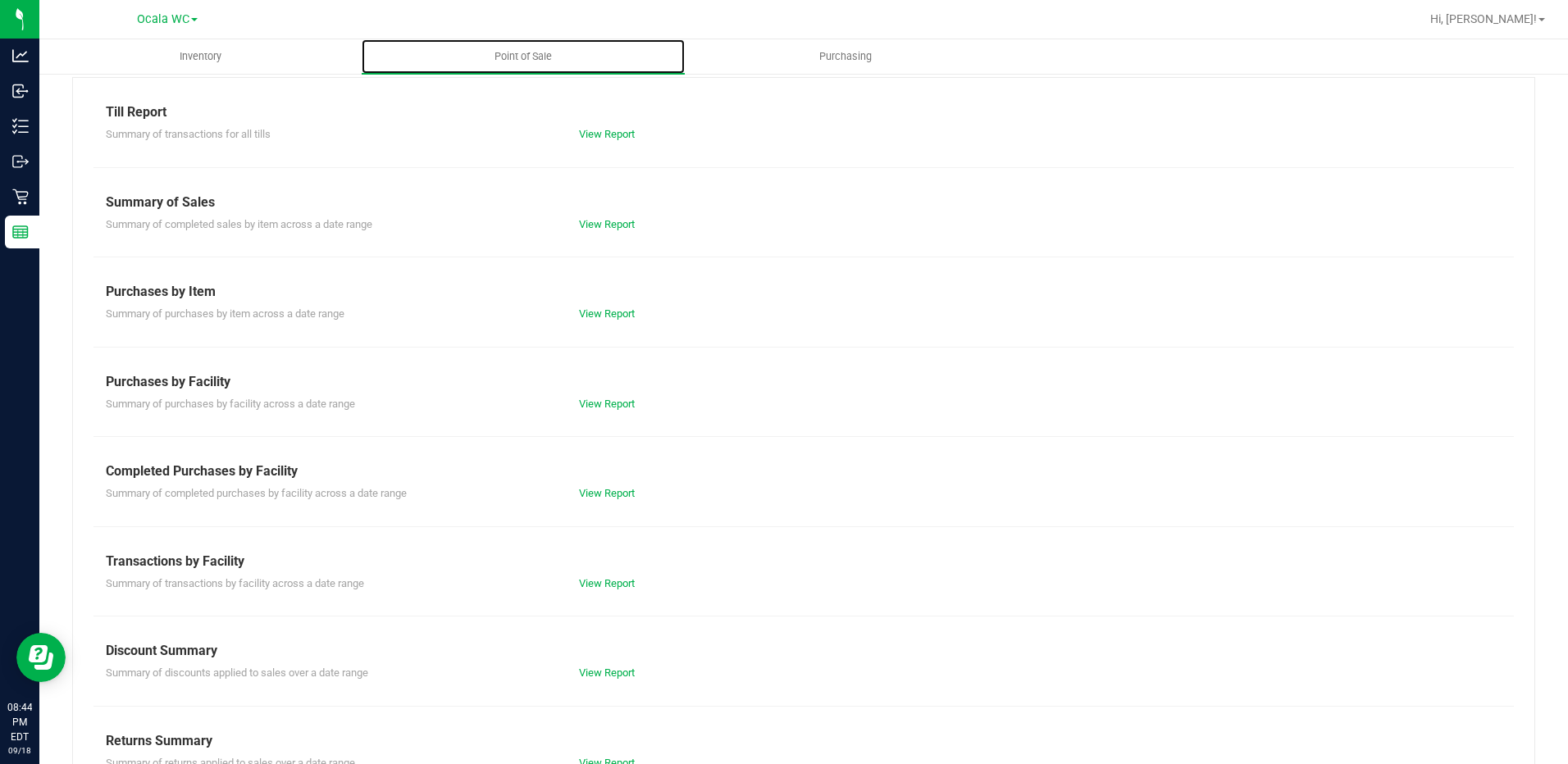
scroll to position [97, 0]
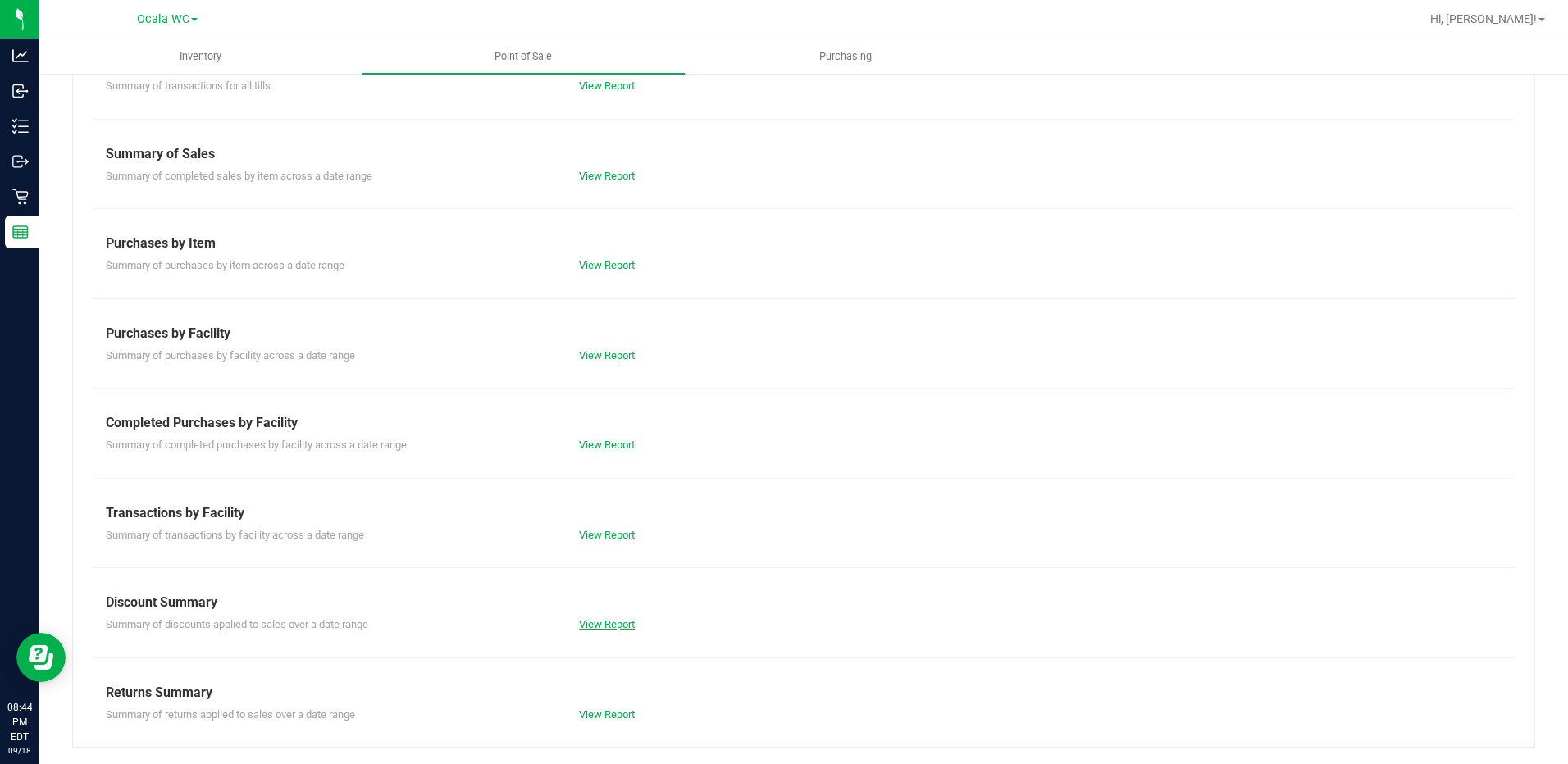
click at [606, 619] on link "View Report" at bounding box center [607, 623] width 56 height 12
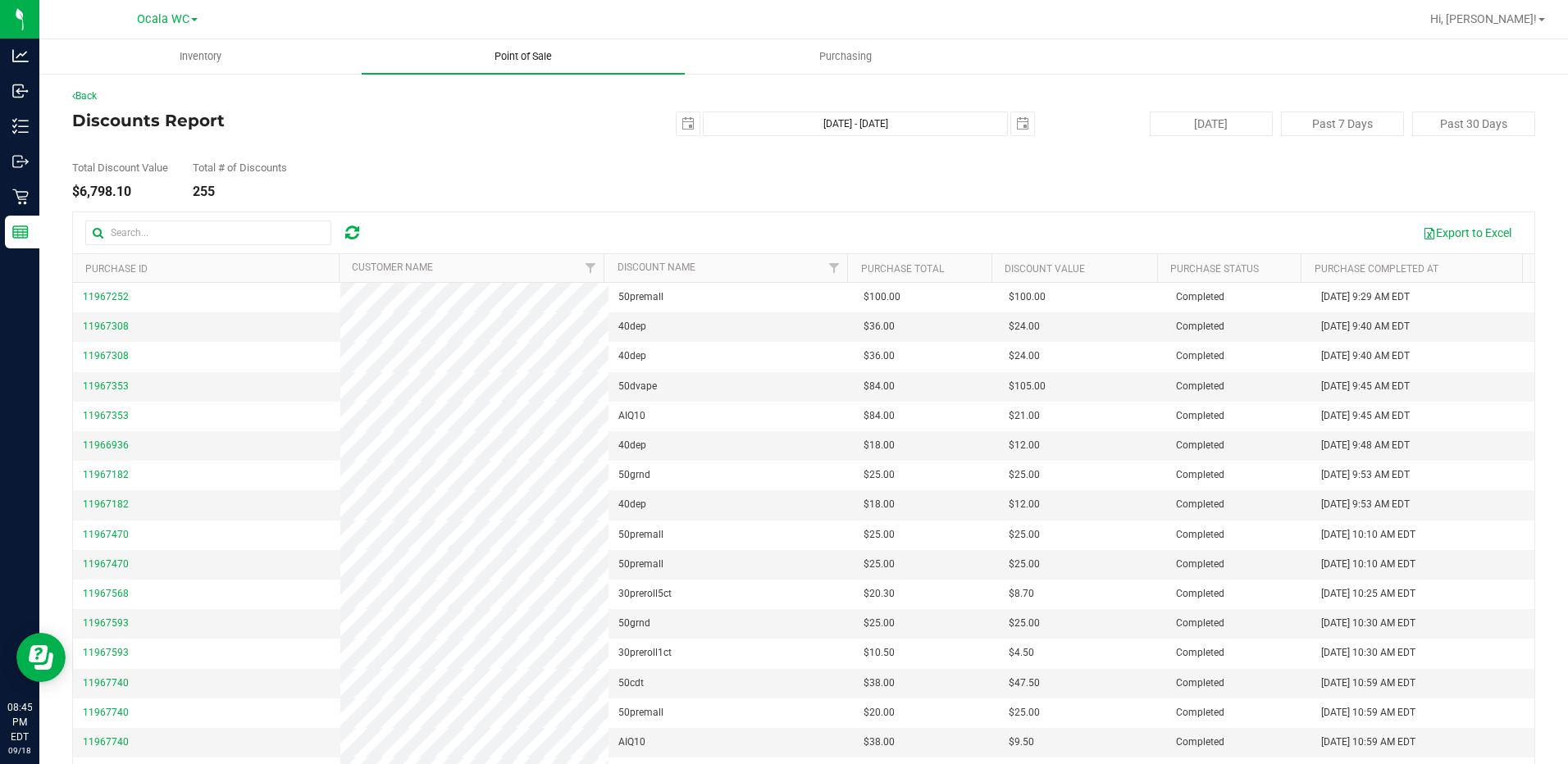
click at [516, 54] on span "Point of Sale" at bounding box center [524, 57] width 102 height 15
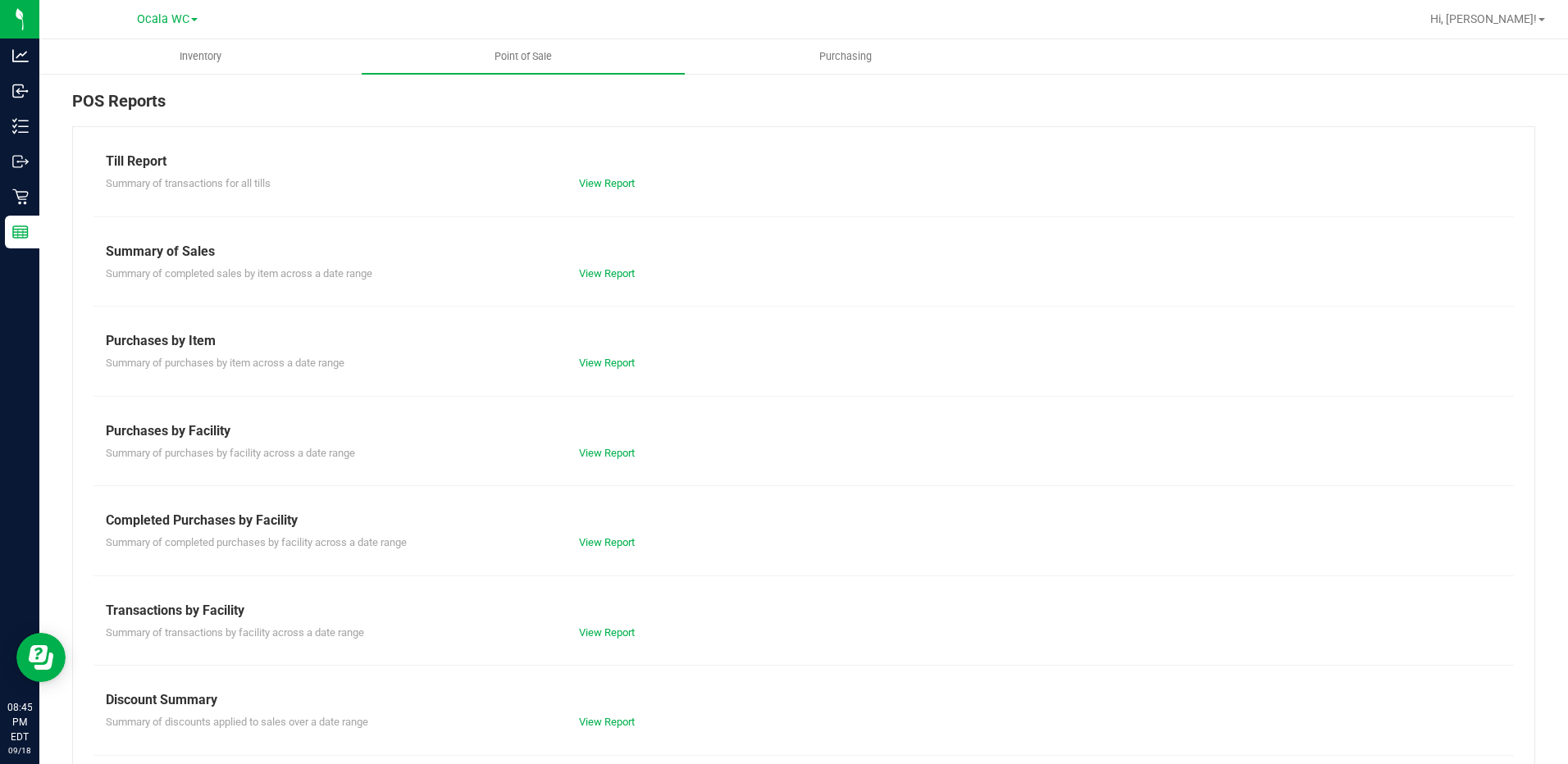
click at [598, 174] on div "Summary of transactions for all tills View Report" at bounding box center [803, 182] width 1420 height 21
click at [597, 186] on link "View Report" at bounding box center [607, 183] width 56 height 12
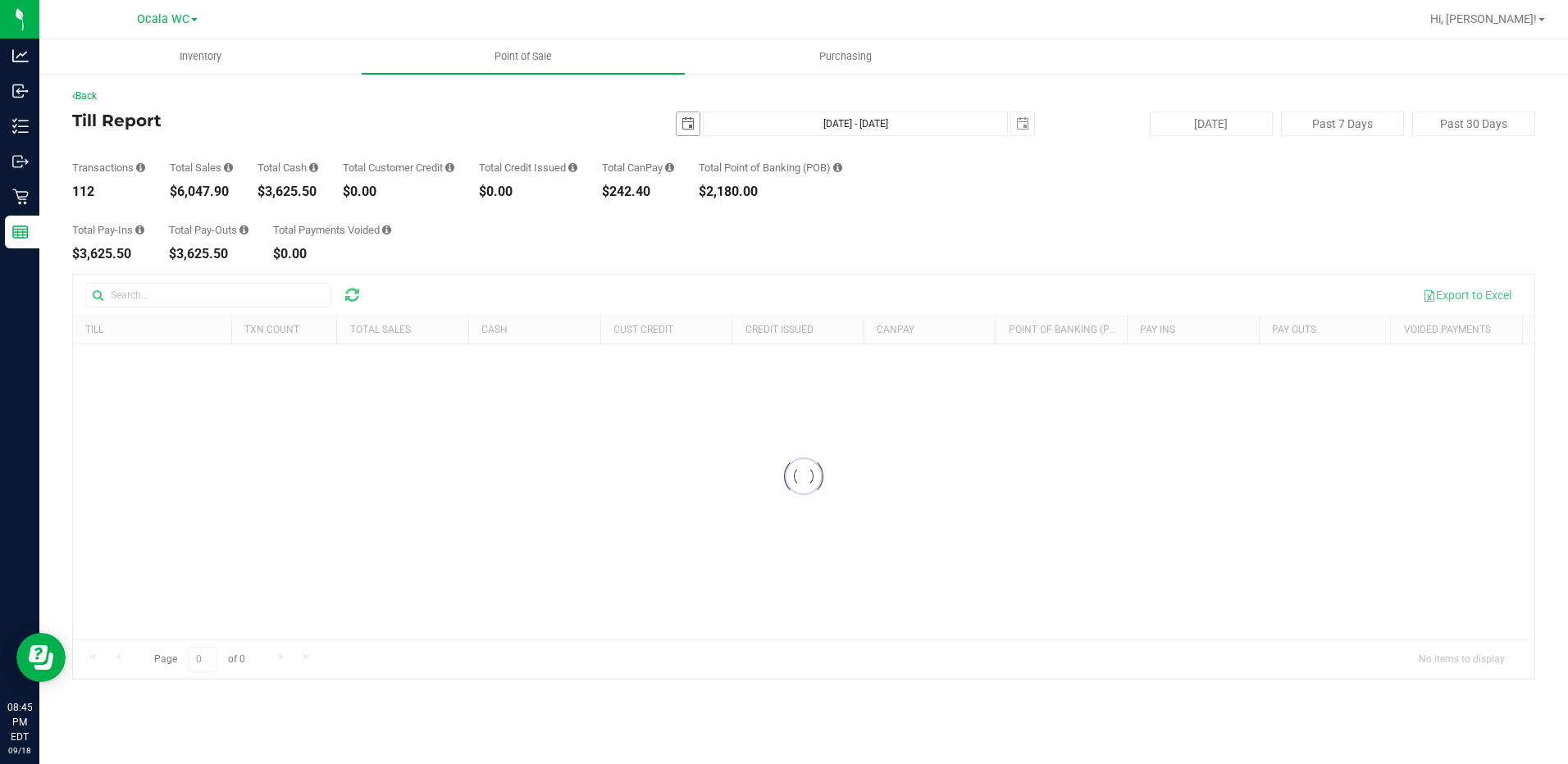
click at [687, 121] on span "select" at bounding box center [688, 124] width 13 height 13
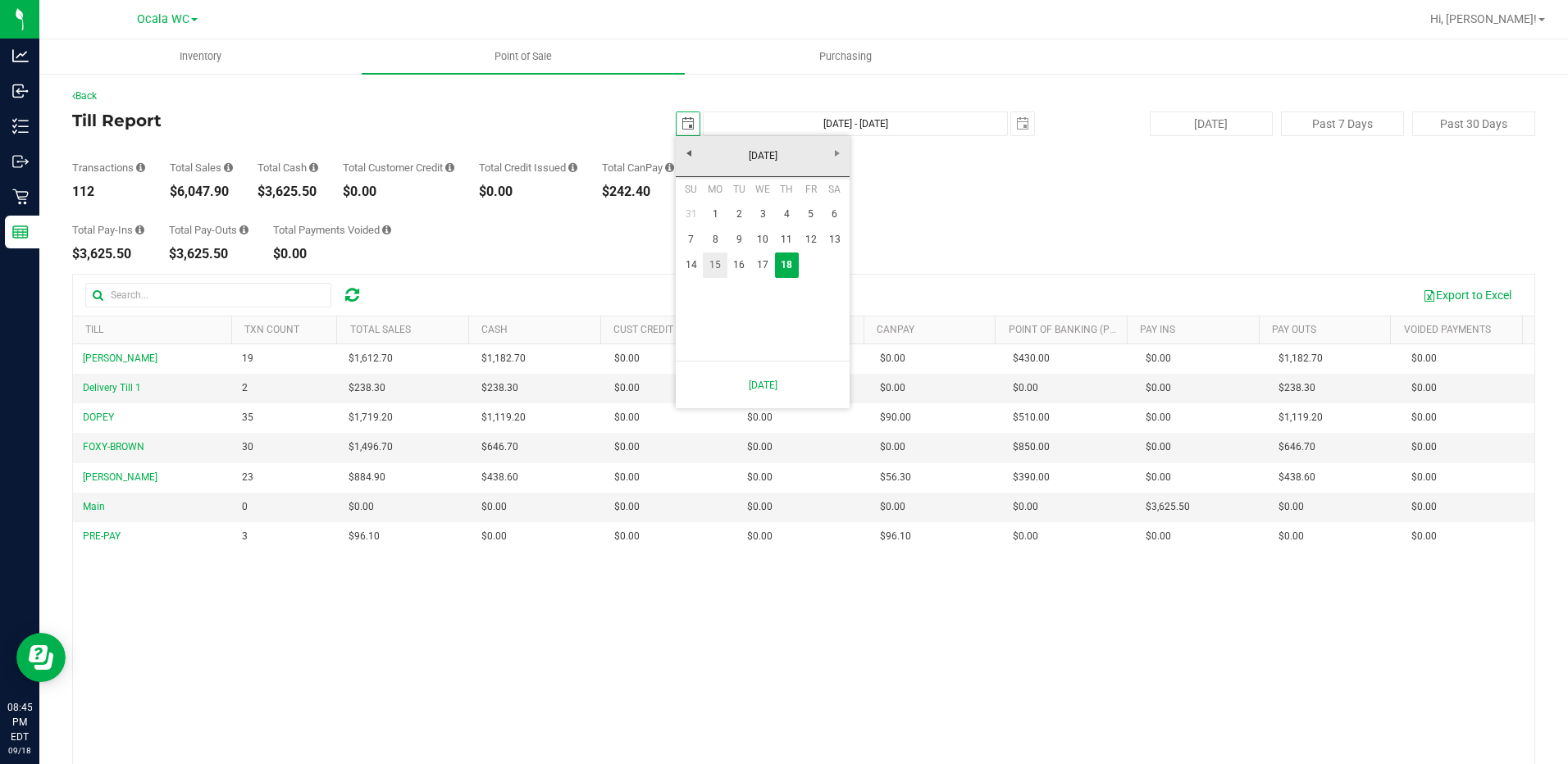
click at [711, 260] on link "15" at bounding box center [714, 265] width 24 height 25
type input "[DATE]"
type input "[DATE] - [DATE]"
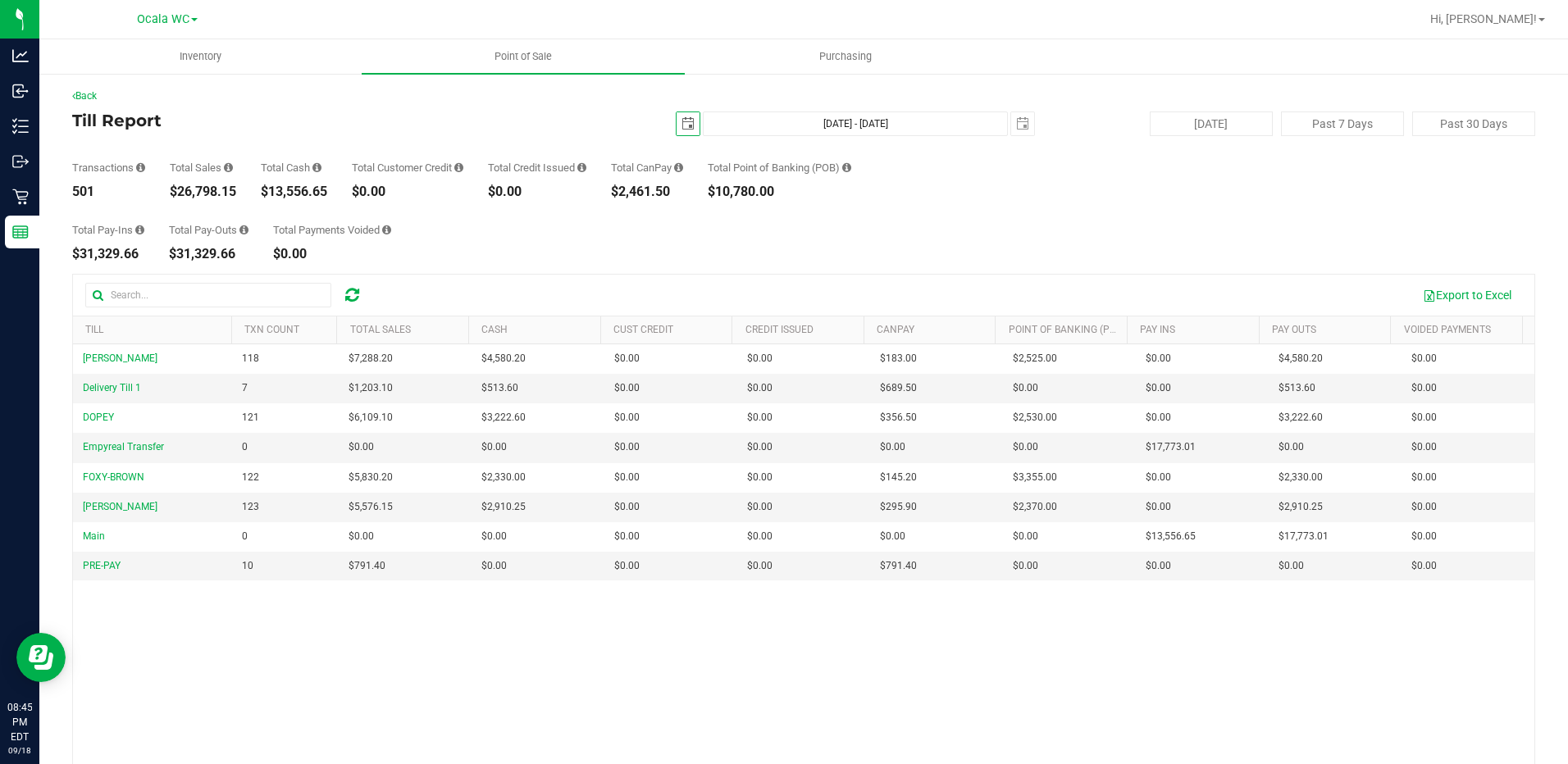
click at [683, 118] on span "select" at bounding box center [688, 124] width 13 height 13
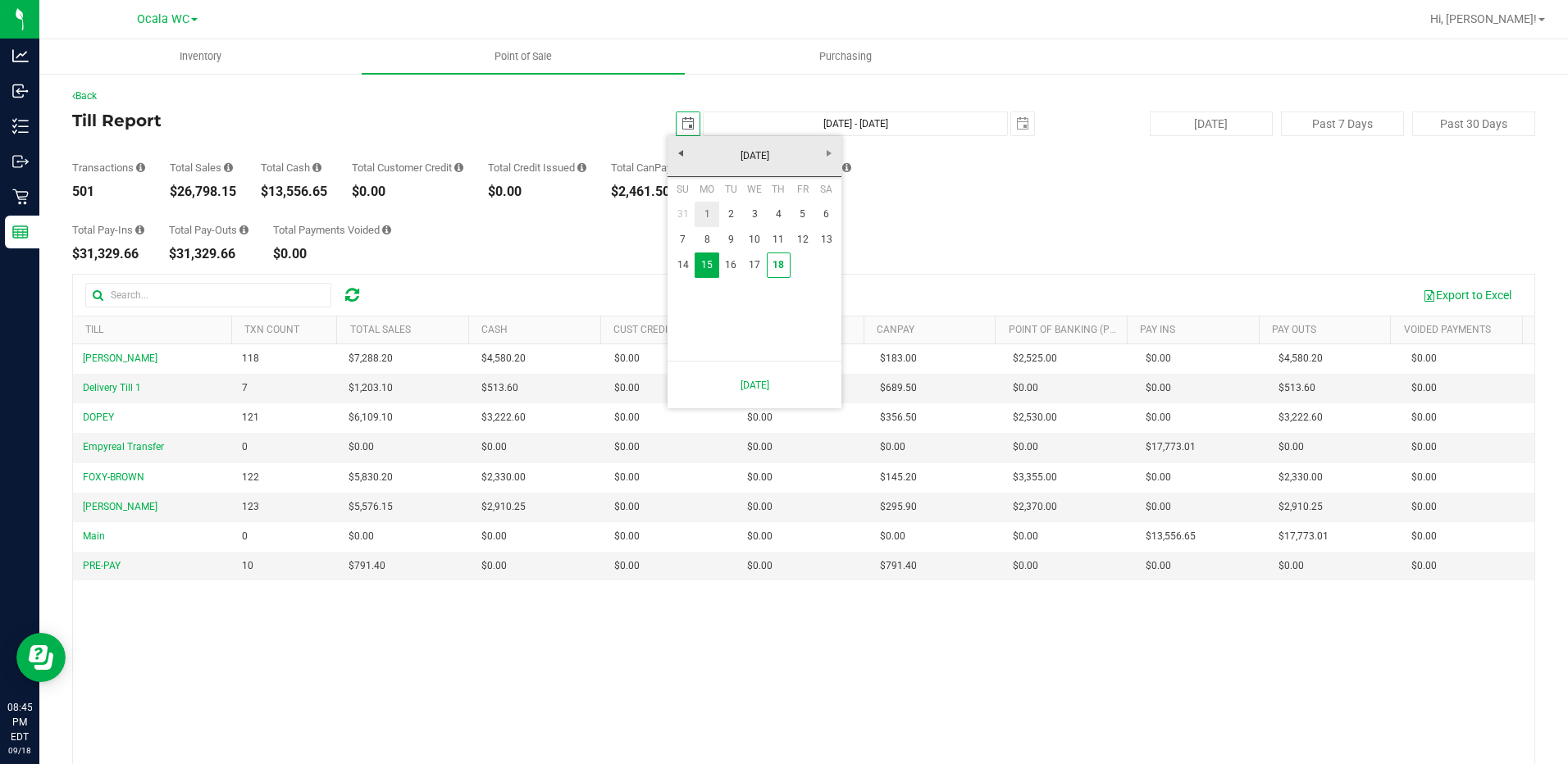
click at [705, 209] on link "1" at bounding box center [706, 214] width 24 height 25
type input "[DATE]"
type input "[DATE] - [DATE]"
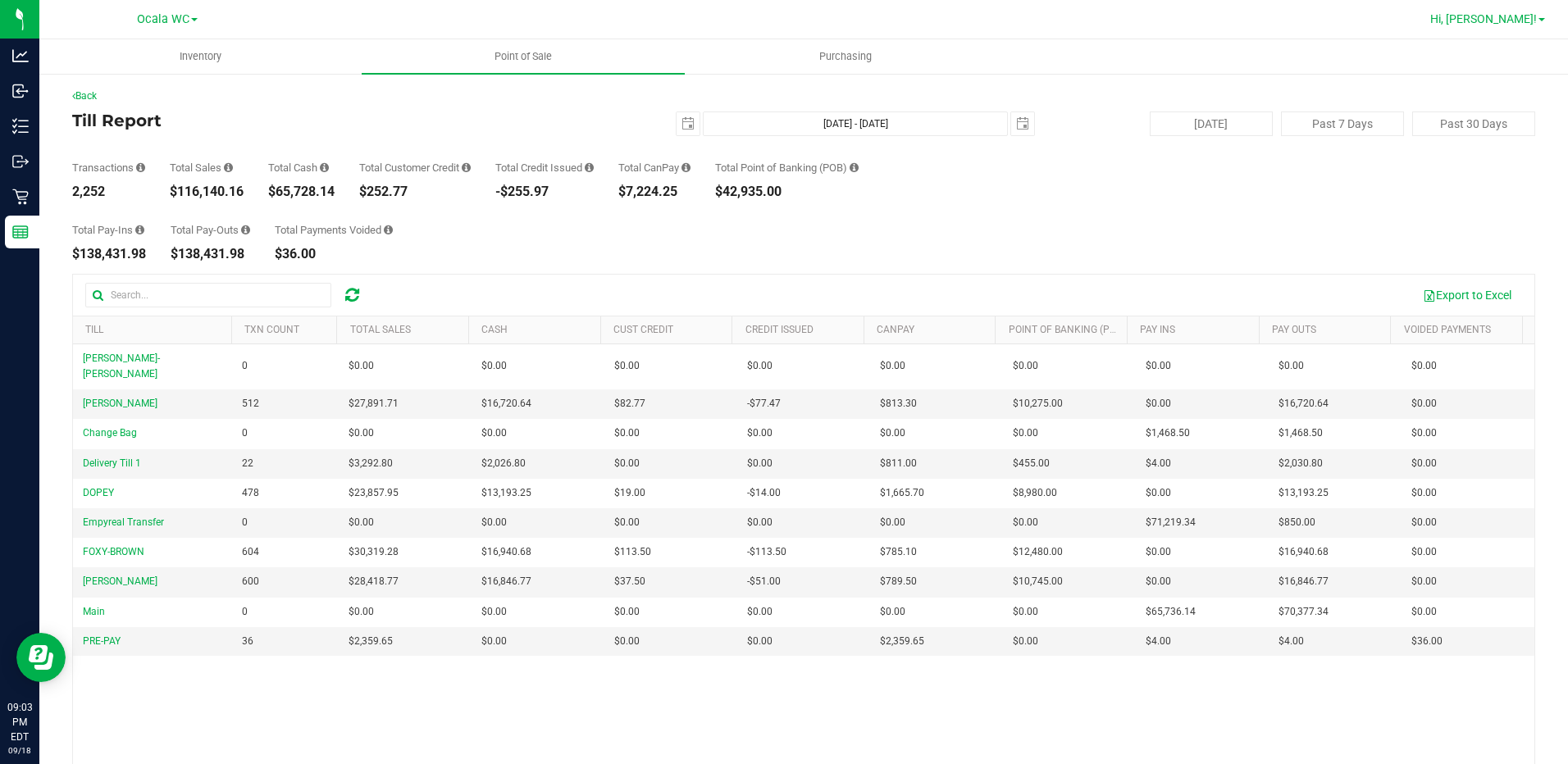
click at [1510, 25] on span "Hi, [PERSON_NAME]!" at bounding box center [1483, 19] width 107 height 13
